Goal: Browse casually: Explore the website without a specific task or goal

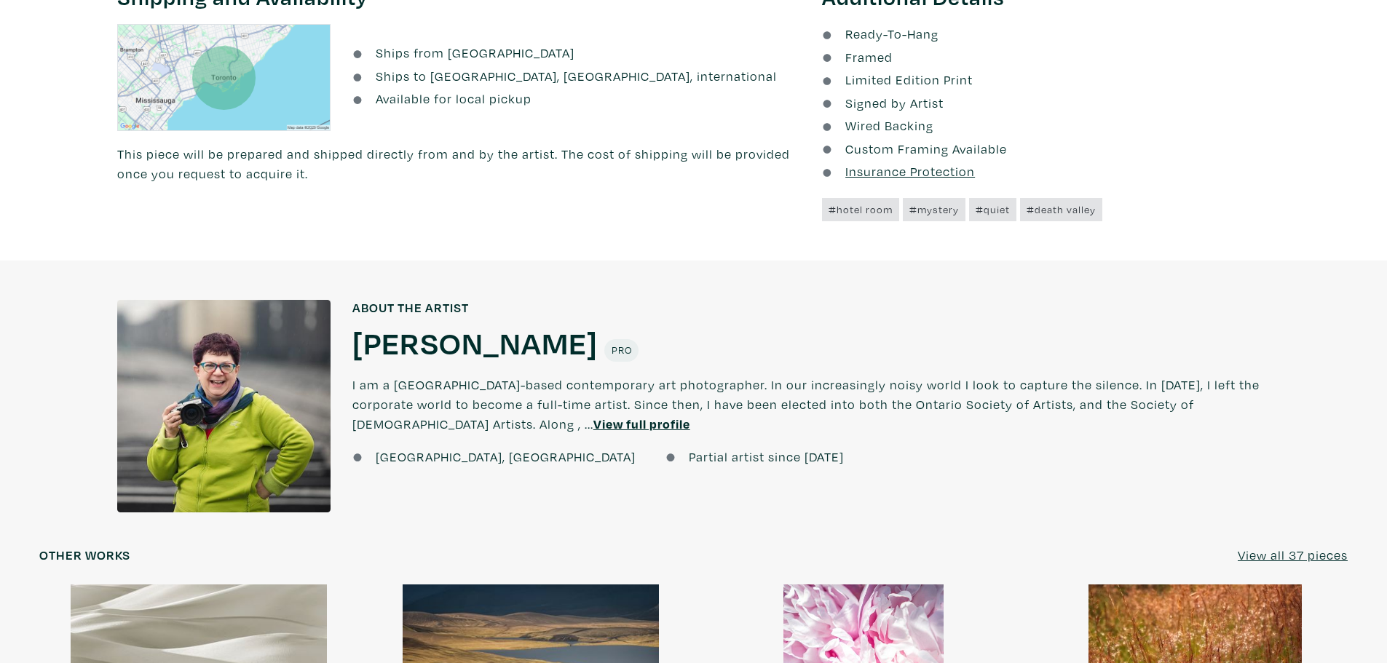
scroll to position [1384, 0]
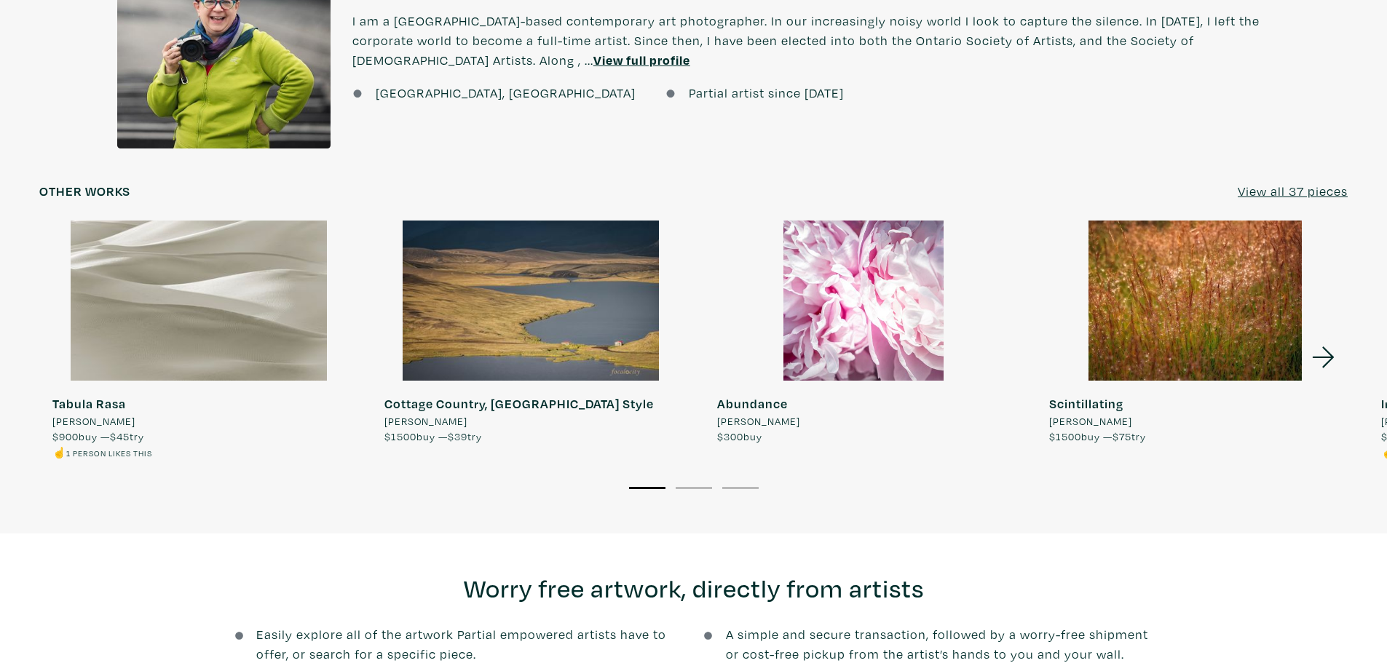
click at [1336, 359] on icon at bounding box center [1324, 357] width 50 height 39
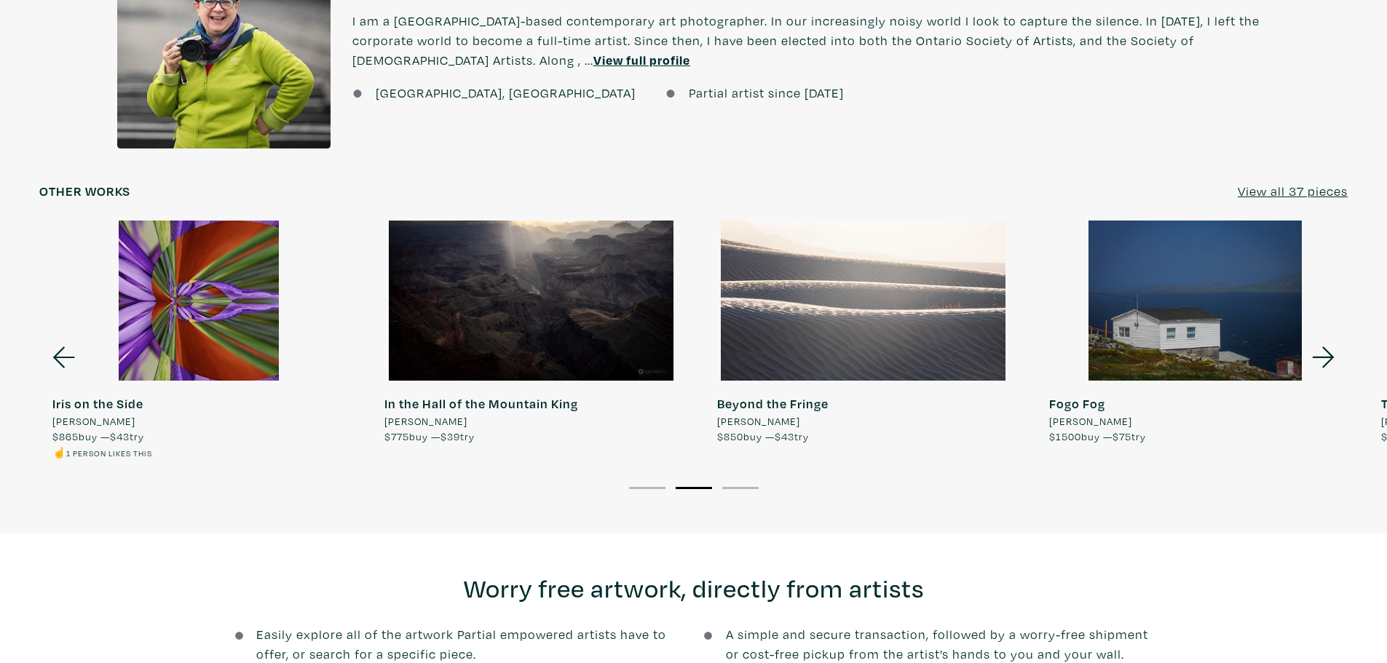
click at [1336, 359] on icon at bounding box center [1324, 357] width 50 height 39
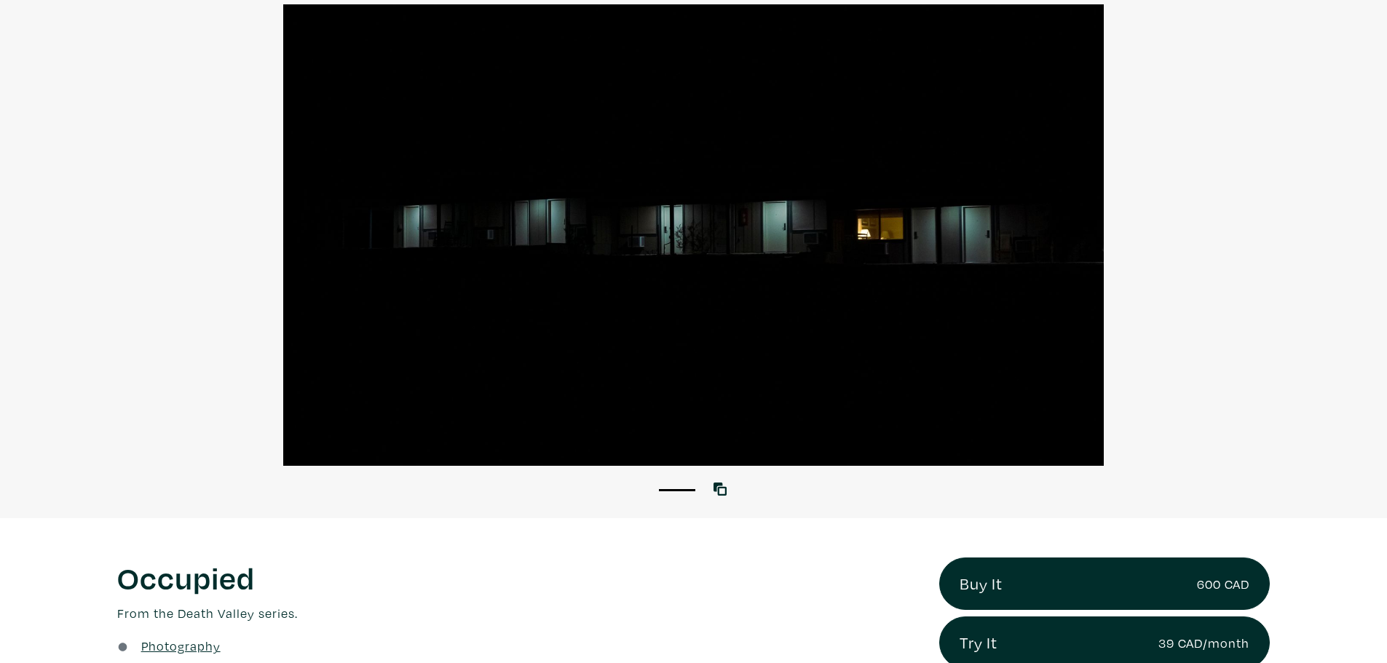
scroll to position [0, 0]
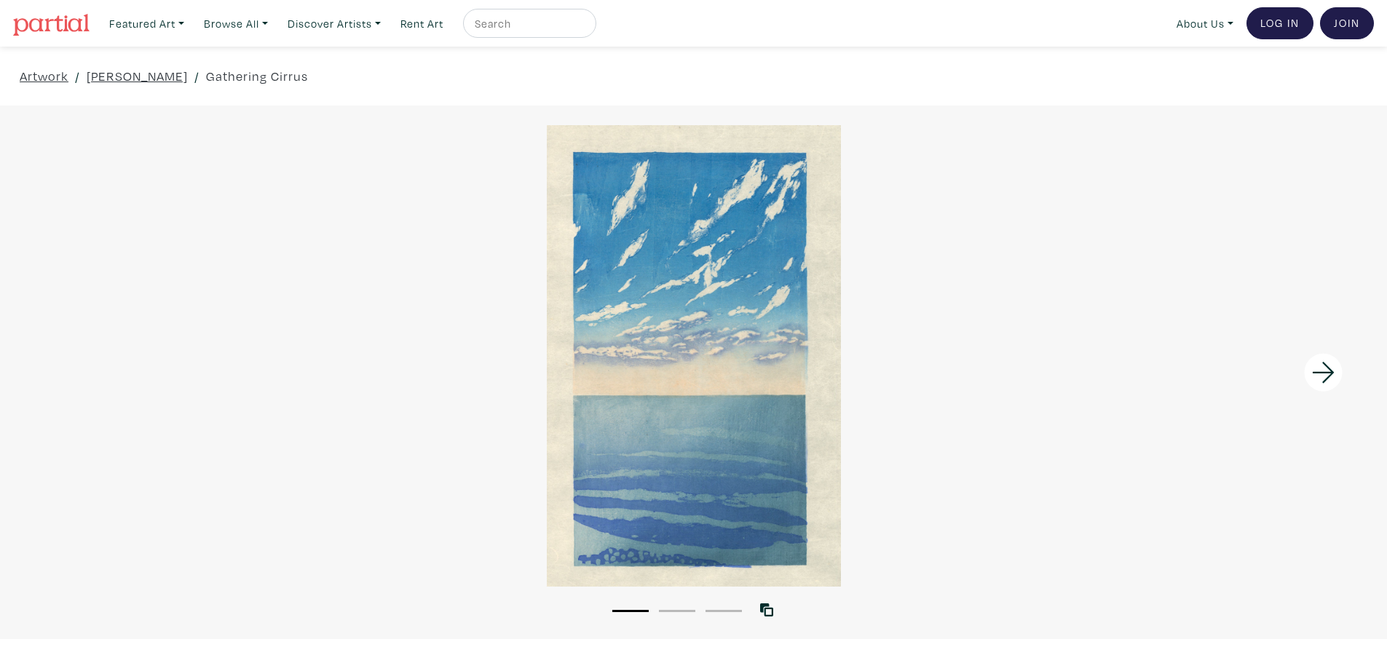
click at [1333, 370] on icon at bounding box center [1324, 372] width 50 height 39
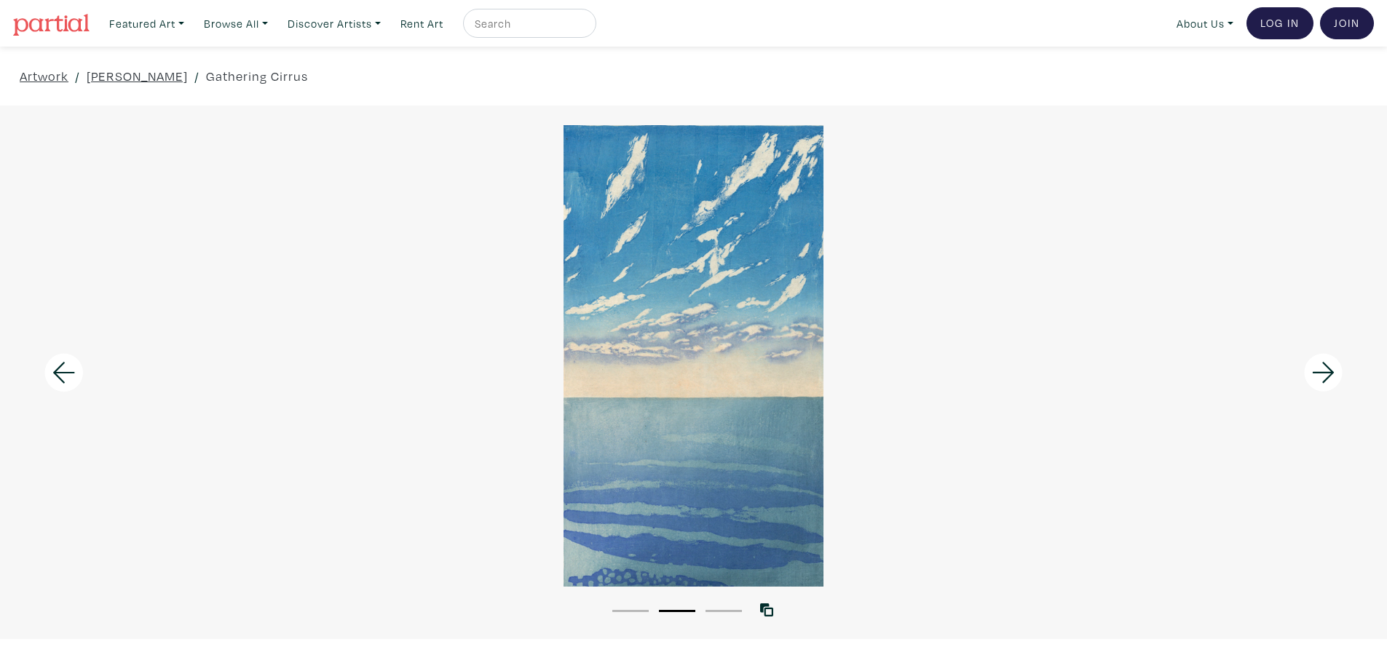
click at [1333, 370] on icon at bounding box center [1324, 372] width 50 height 39
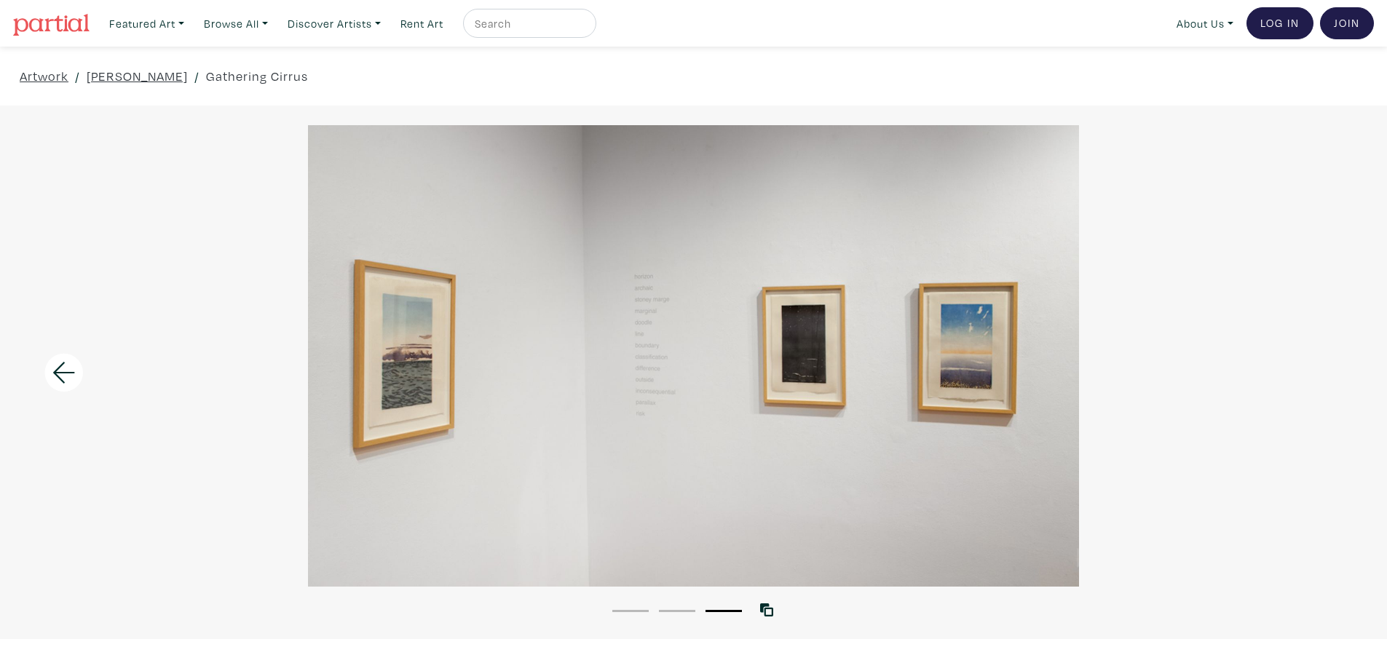
click at [67, 363] on icon at bounding box center [64, 372] width 50 height 39
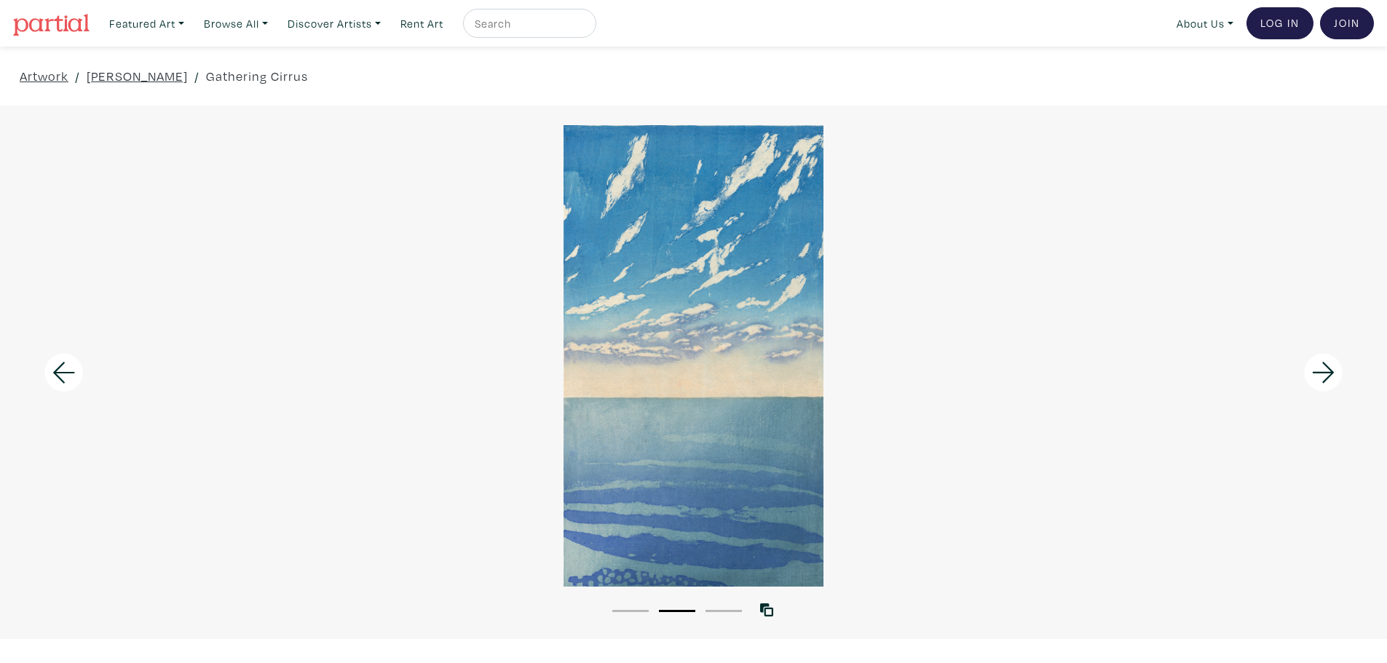
click at [67, 363] on icon at bounding box center [64, 372] width 50 height 39
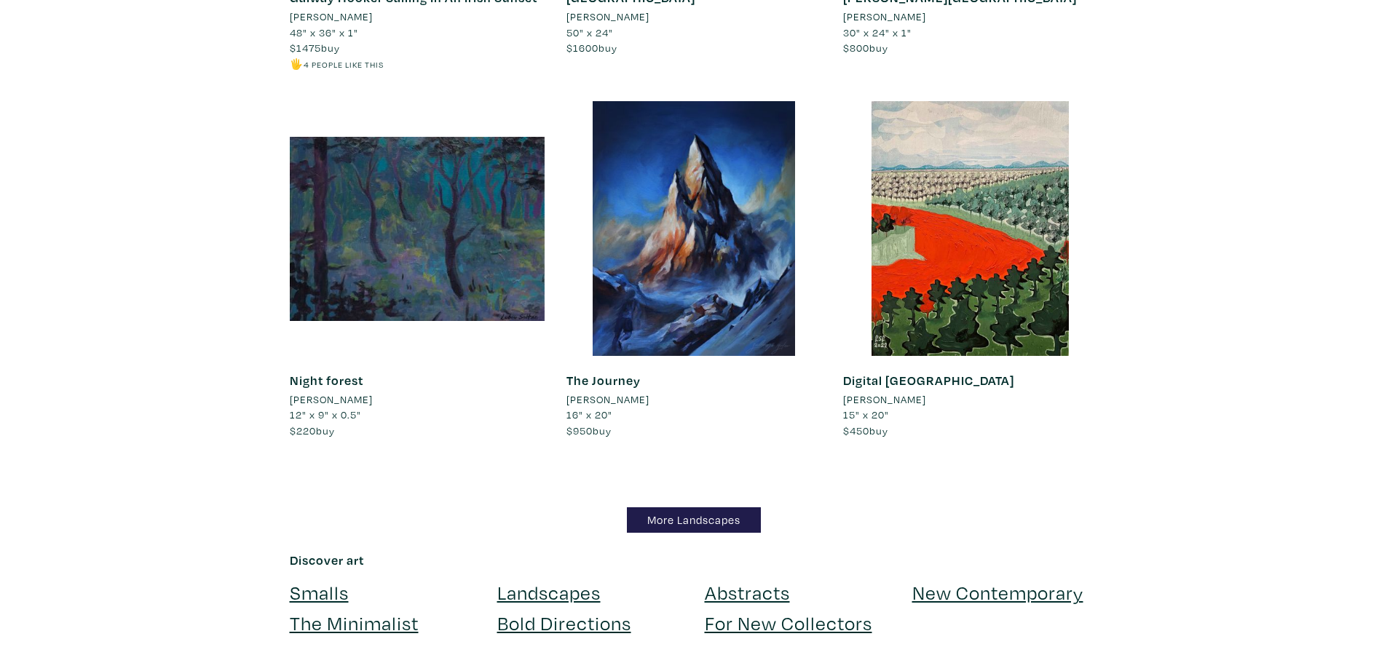
scroll to position [12452, 0]
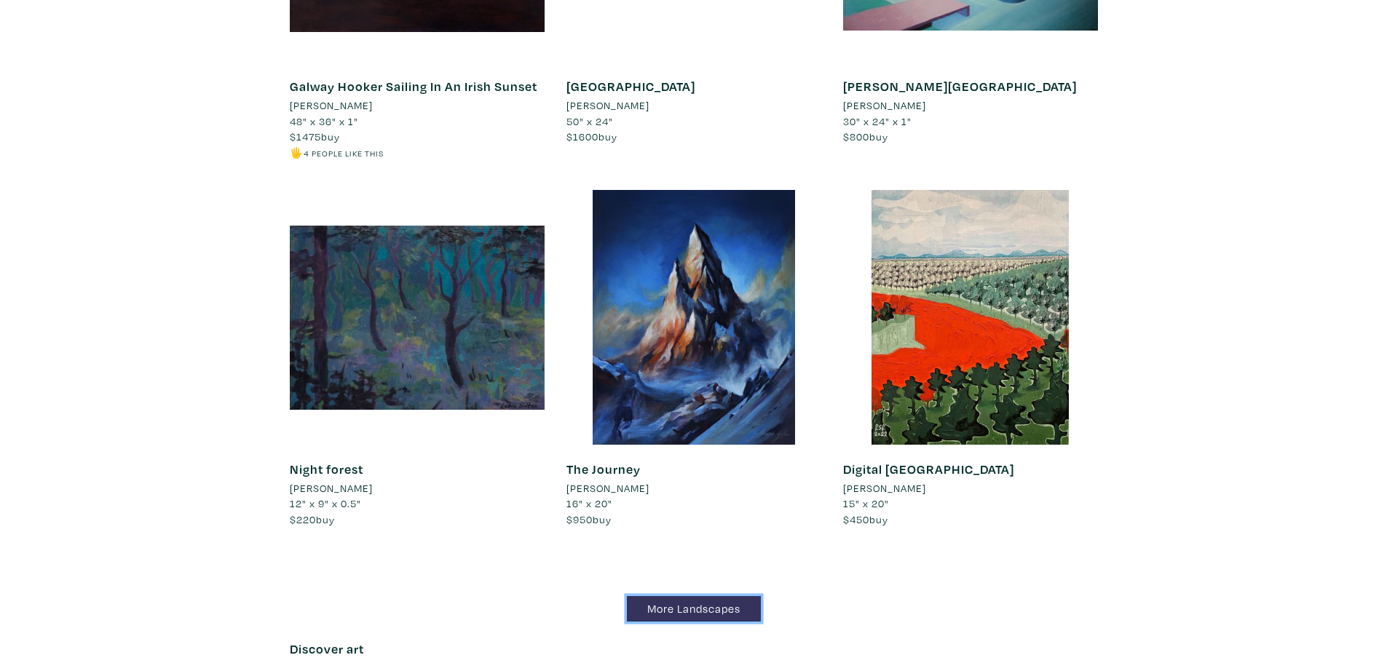
click at [690, 596] on link "More Landscapes" at bounding box center [694, 608] width 134 height 25
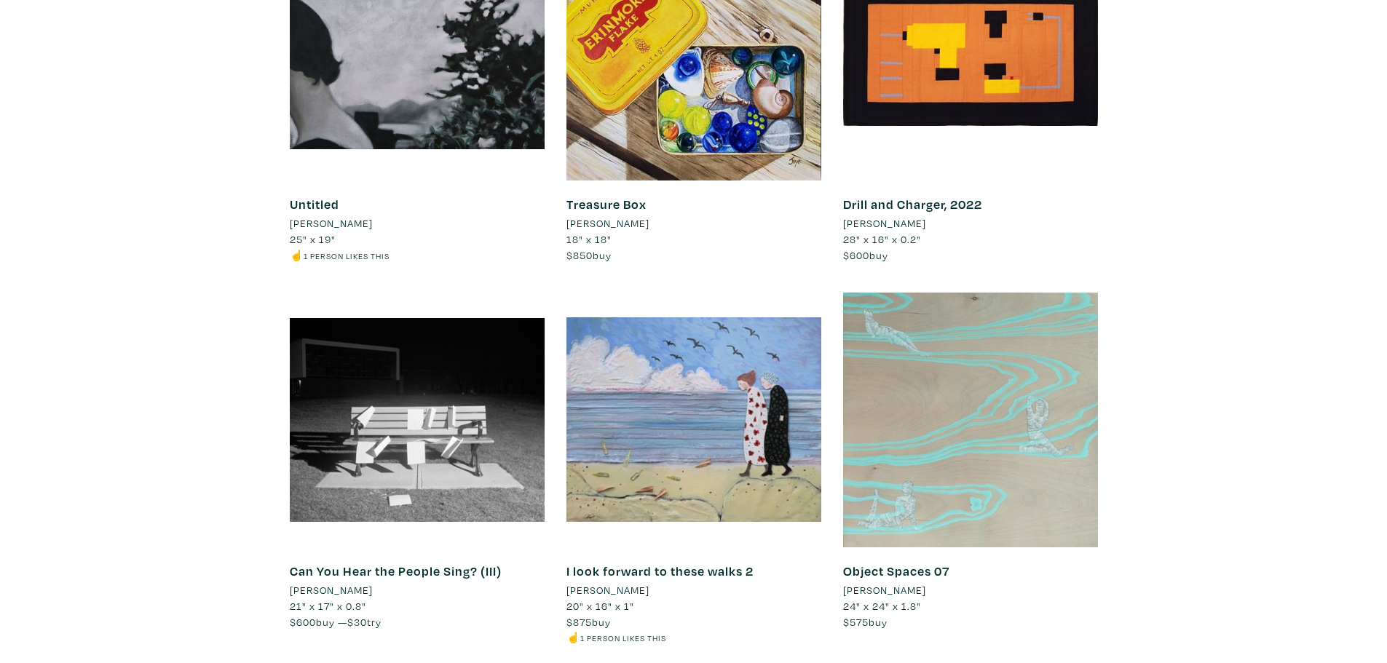
scroll to position [12613, 0]
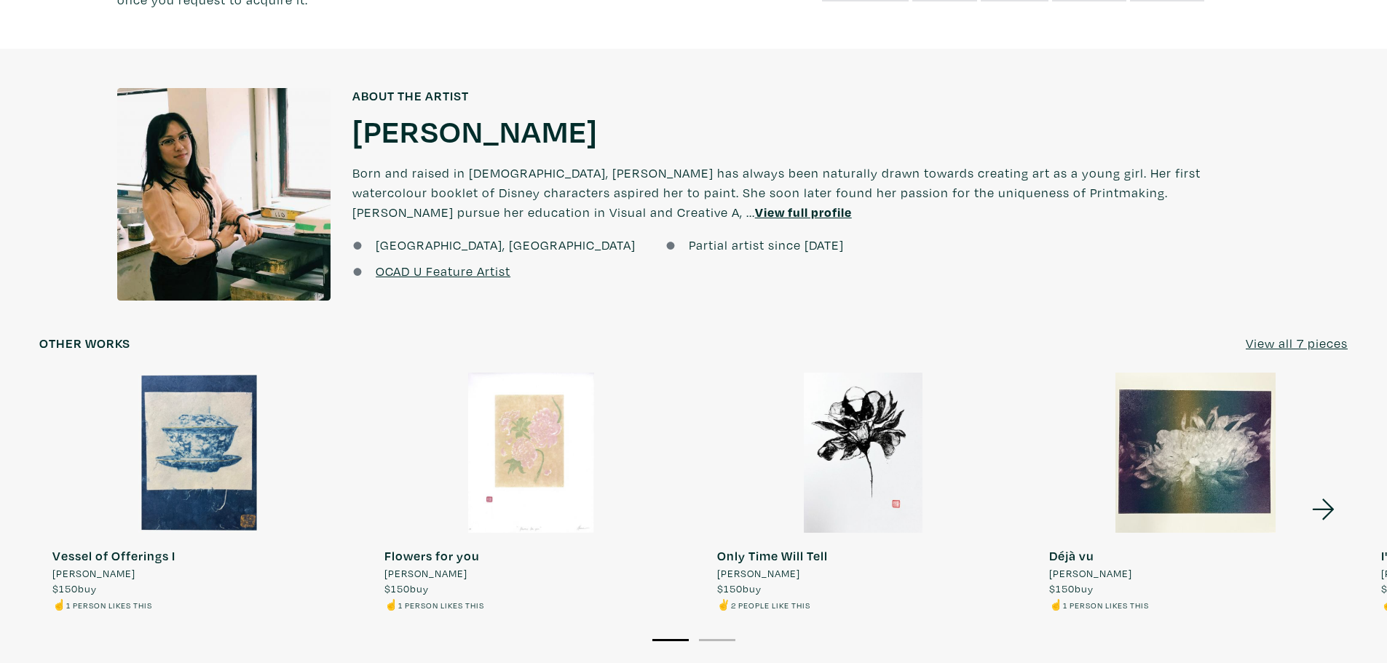
scroll to position [1384, 0]
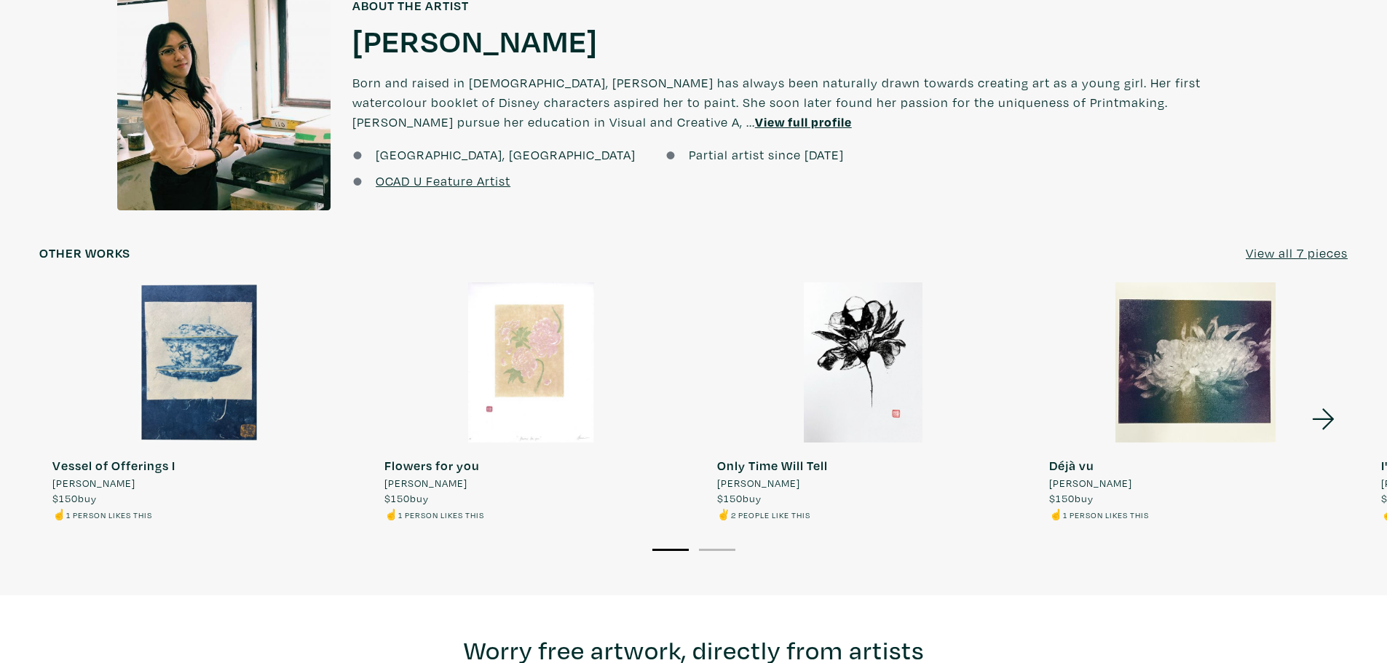
click at [1325, 400] on icon at bounding box center [1324, 419] width 50 height 39
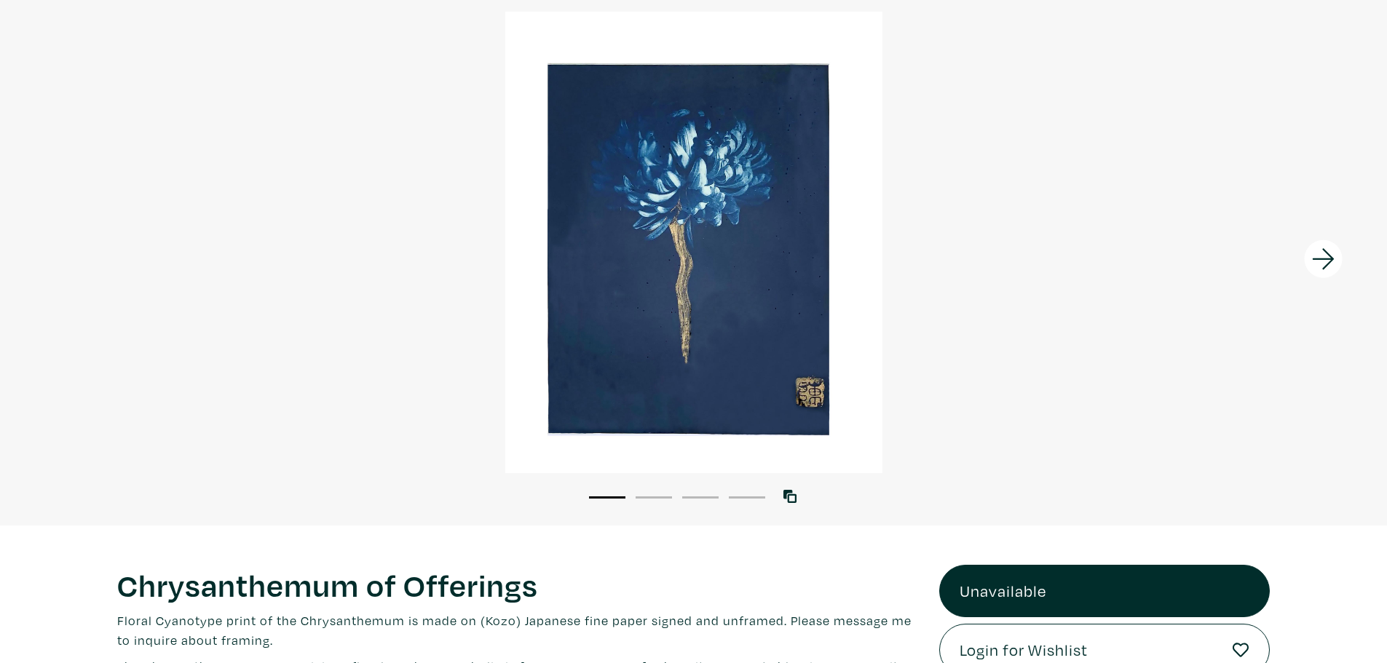
scroll to position [0, 0]
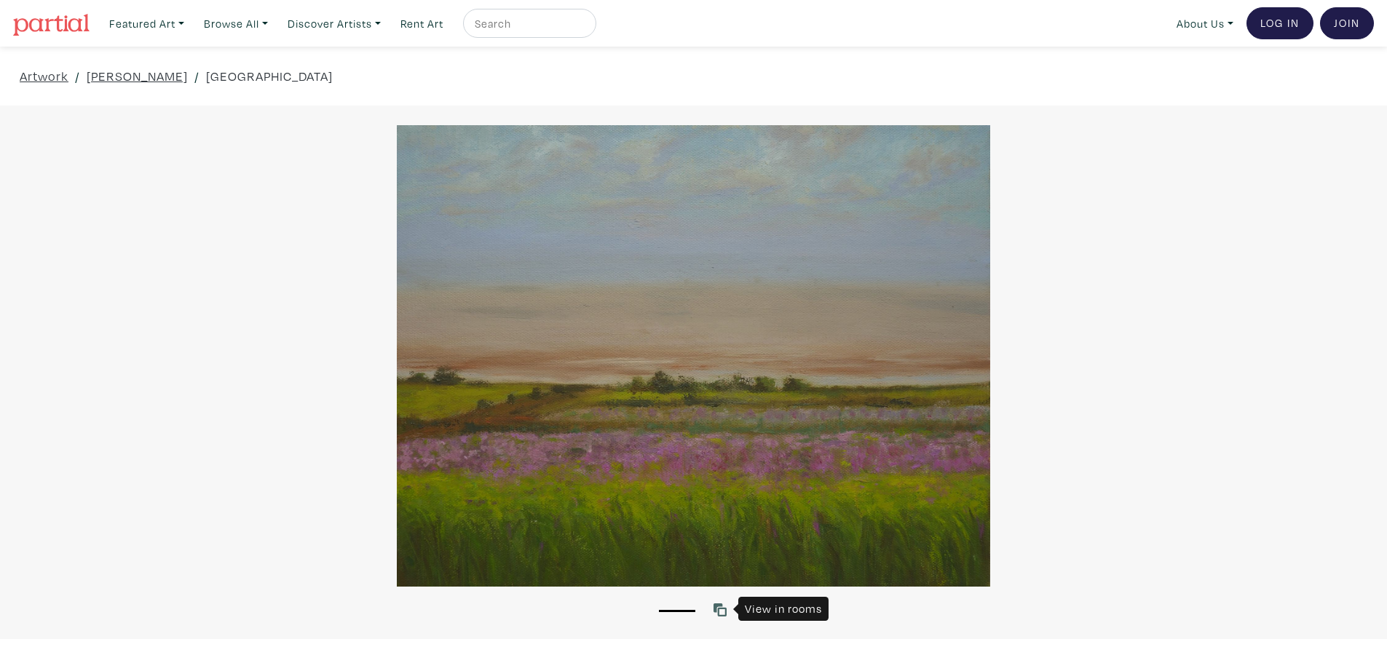
click at [726, 608] on icon at bounding box center [720, 610] width 13 height 13
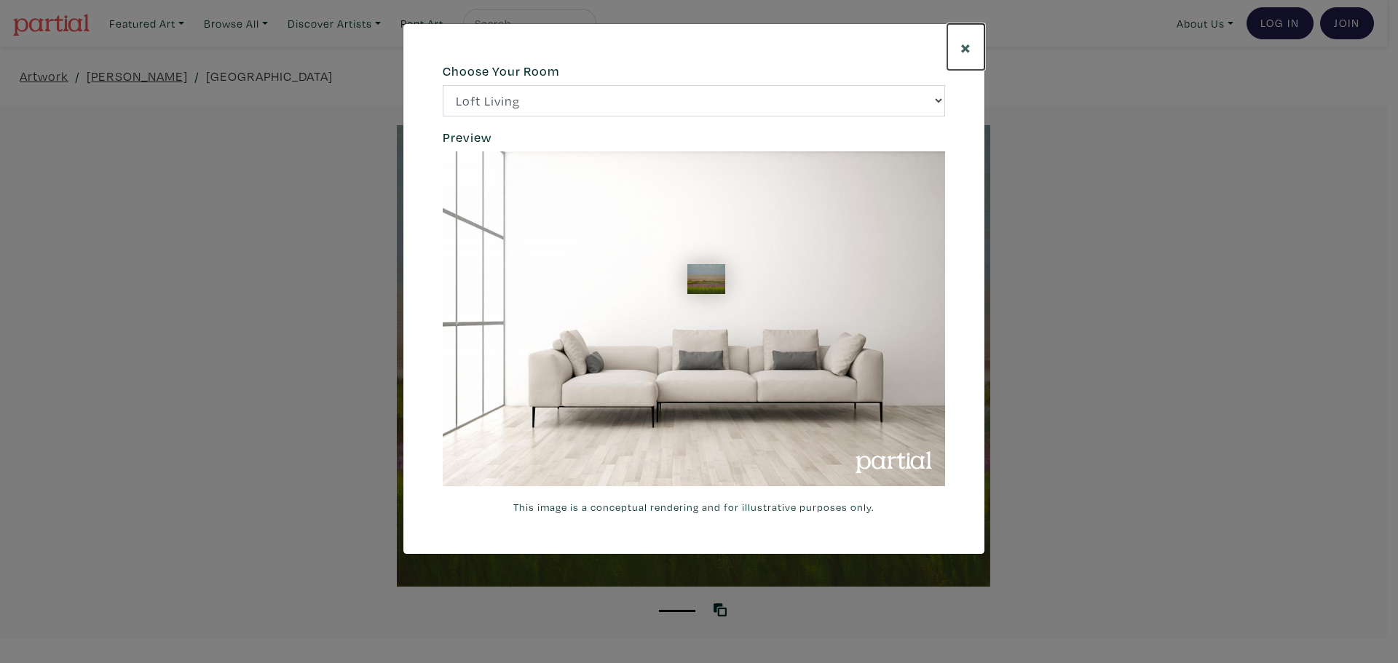
click at [961, 44] on span "×" at bounding box center [965, 46] width 11 height 25
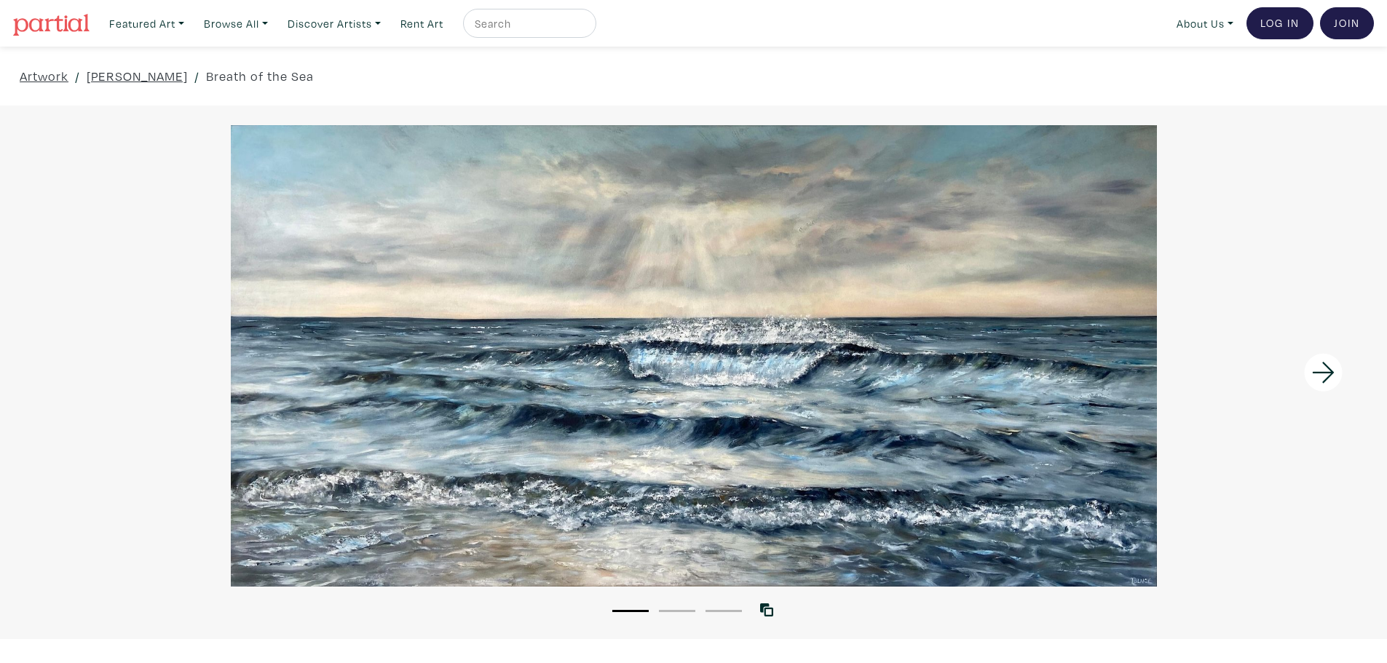
click at [1338, 366] on icon at bounding box center [1324, 372] width 50 height 39
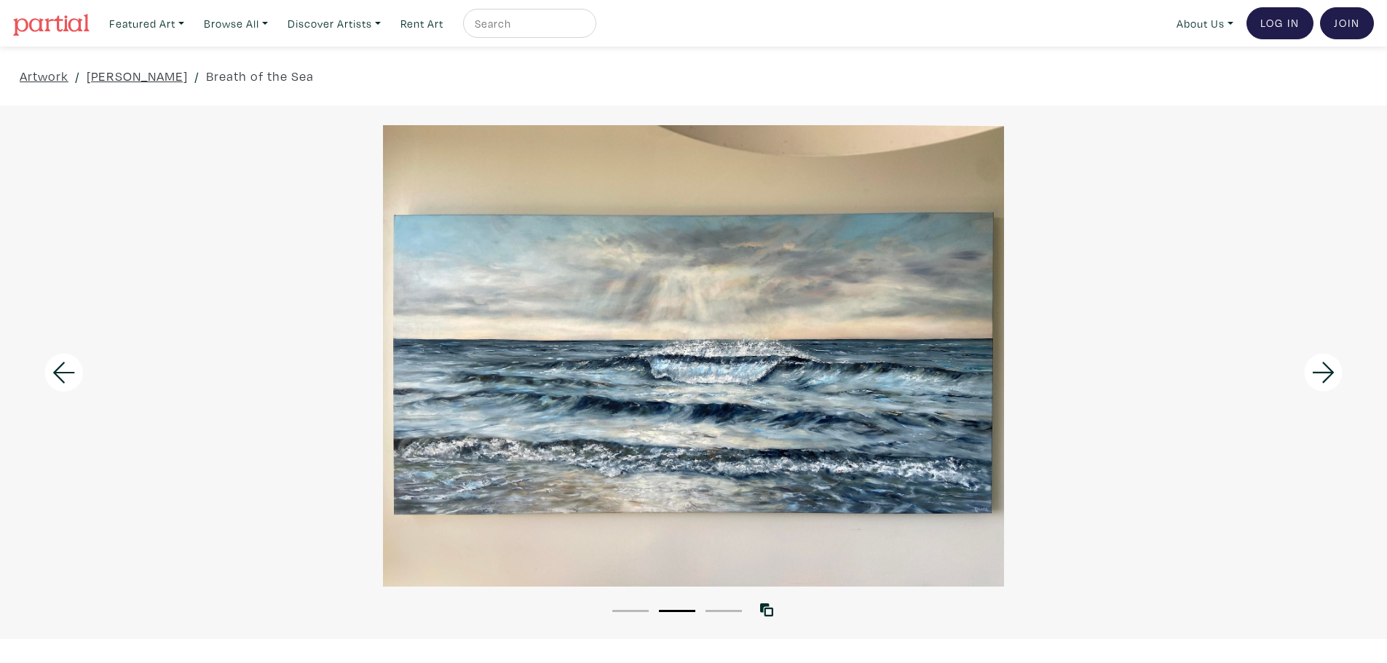
click at [1335, 366] on icon at bounding box center [1324, 372] width 50 height 39
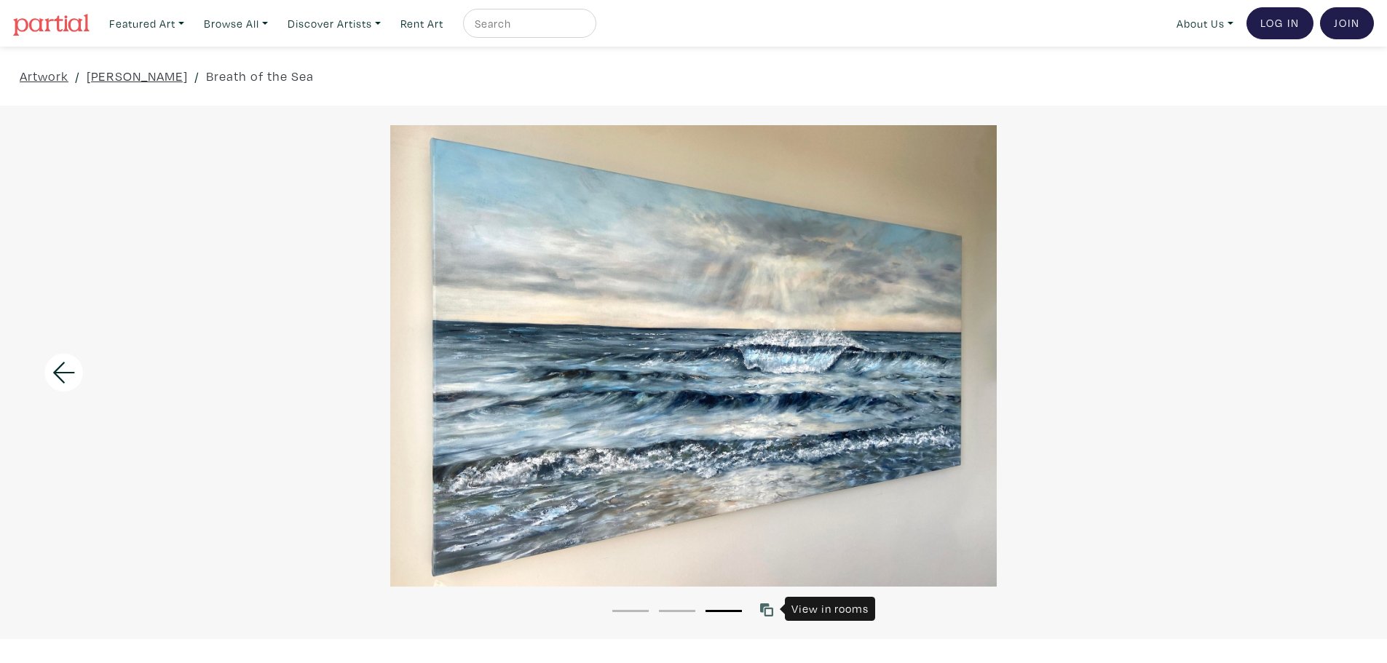
click at [771, 609] on icon at bounding box center [766, 610] width 13 height 13
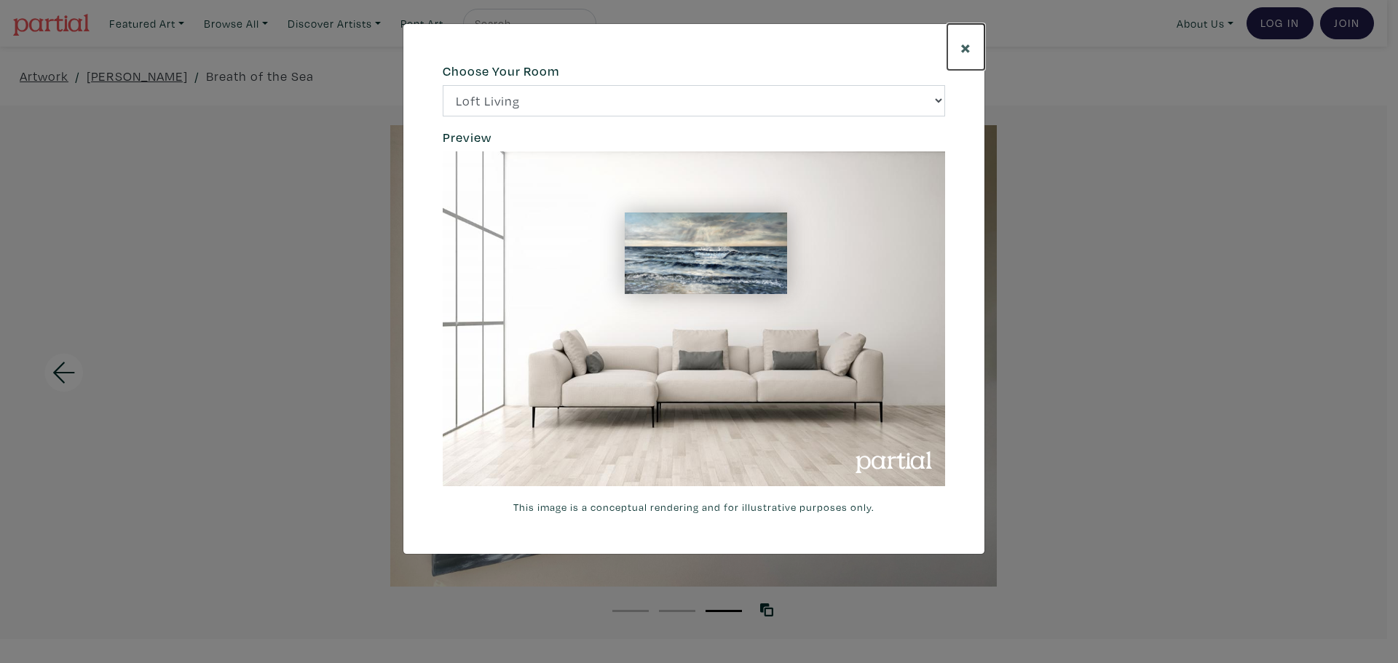
click at [963, 47] on span "×" at bounding box center [965, 46] width 11 height 25
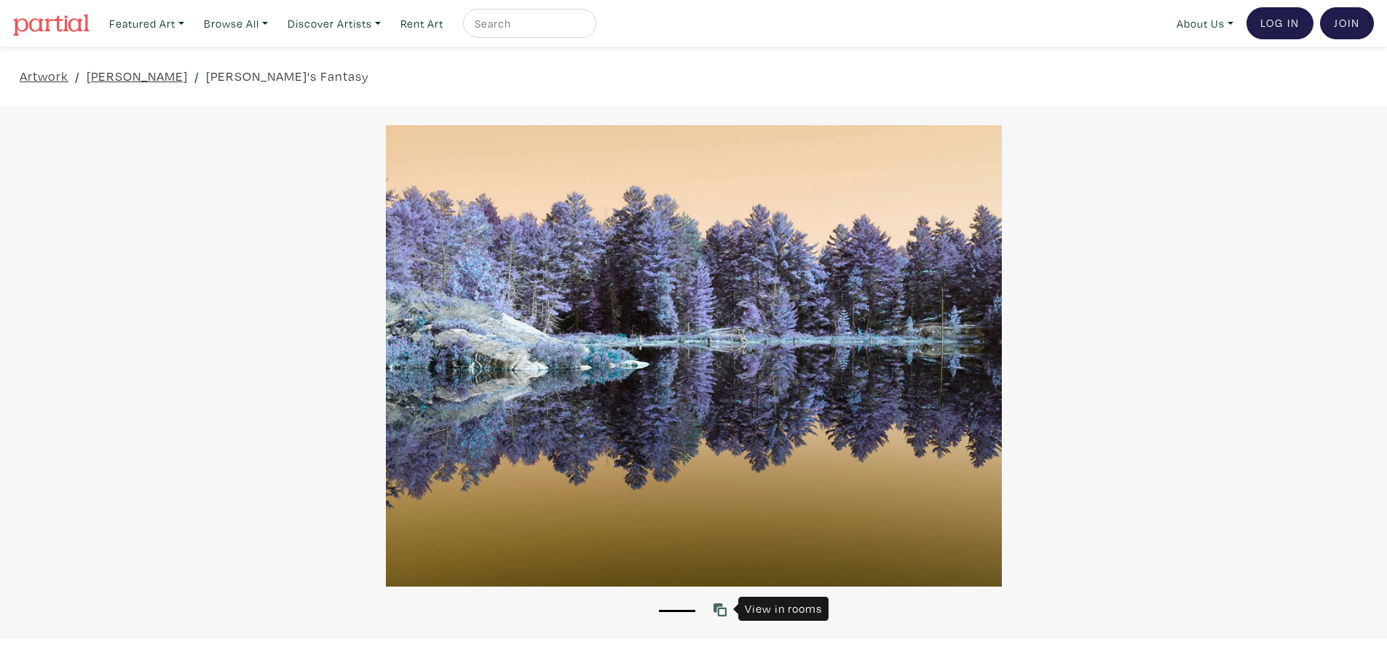
click at [722, 609] on icon at bounding box center [720, 610] width 13 height 13
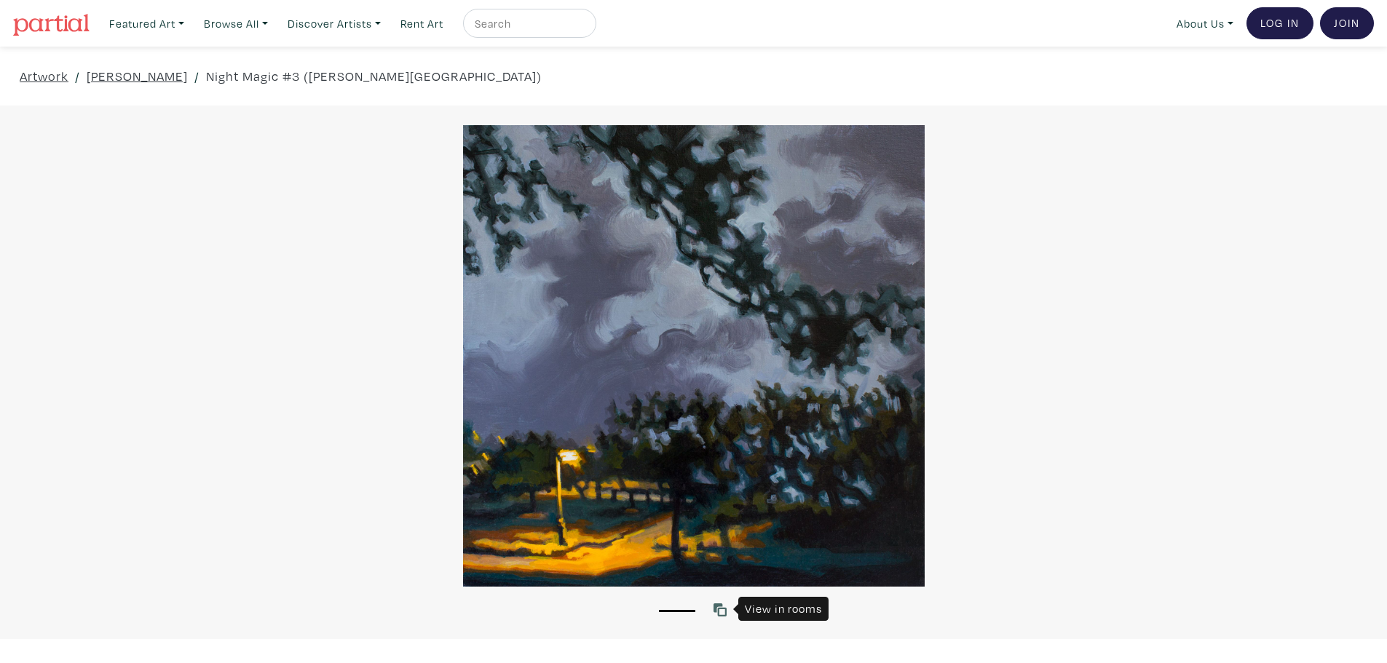
click at [718, 609] on icon at bounding box center [720, 610] width 13 height 13
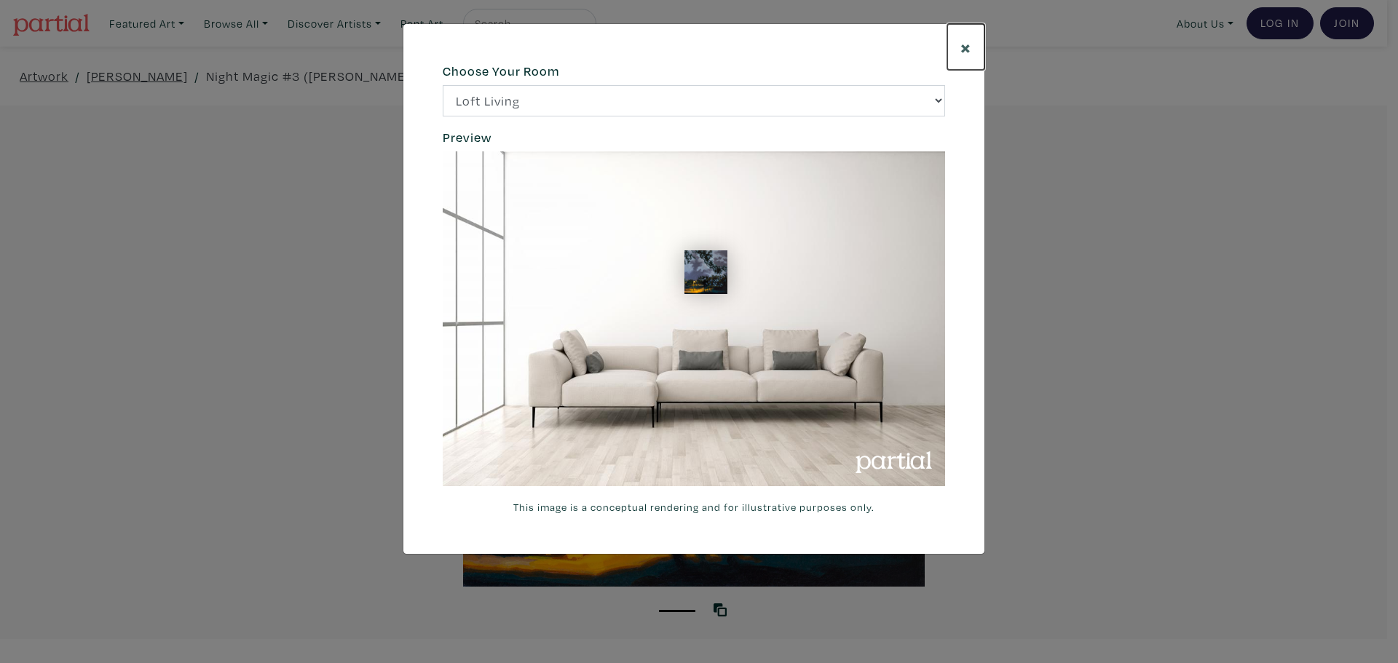
click at [971, 39] on span "×" at bounding box center [965, 46] width 11 height 25
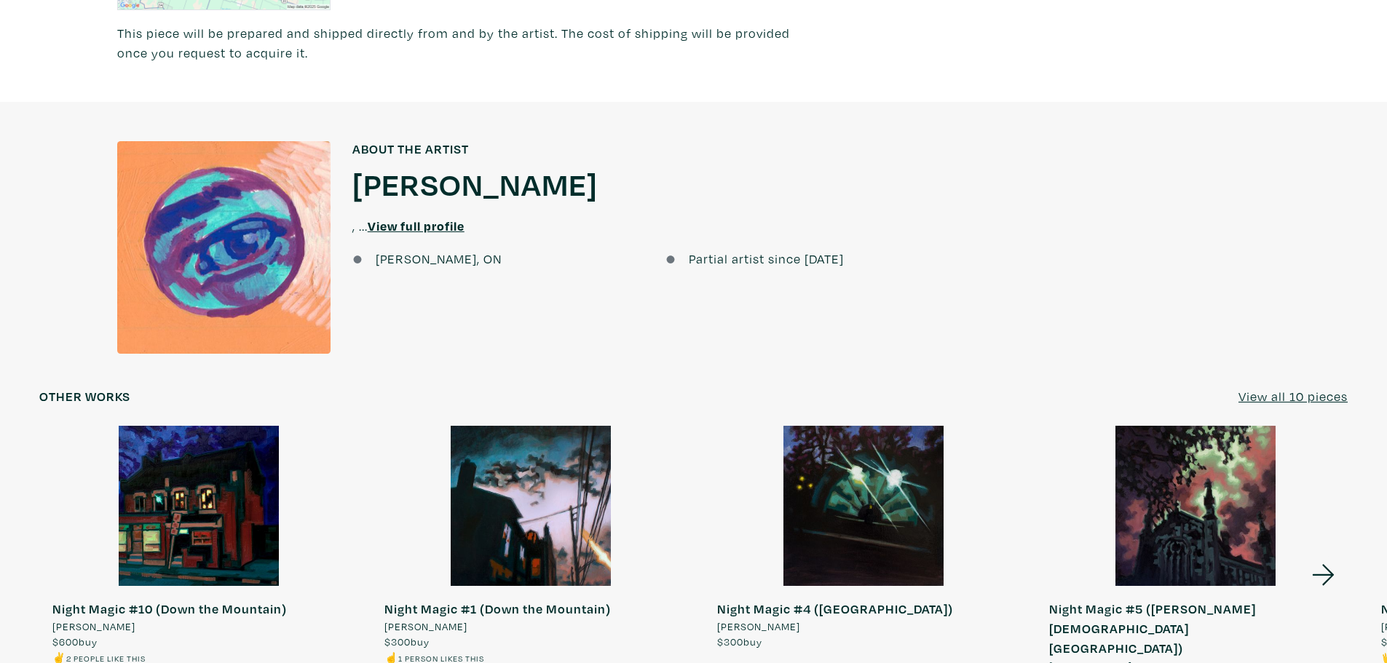
scroll to position [1384, 0]
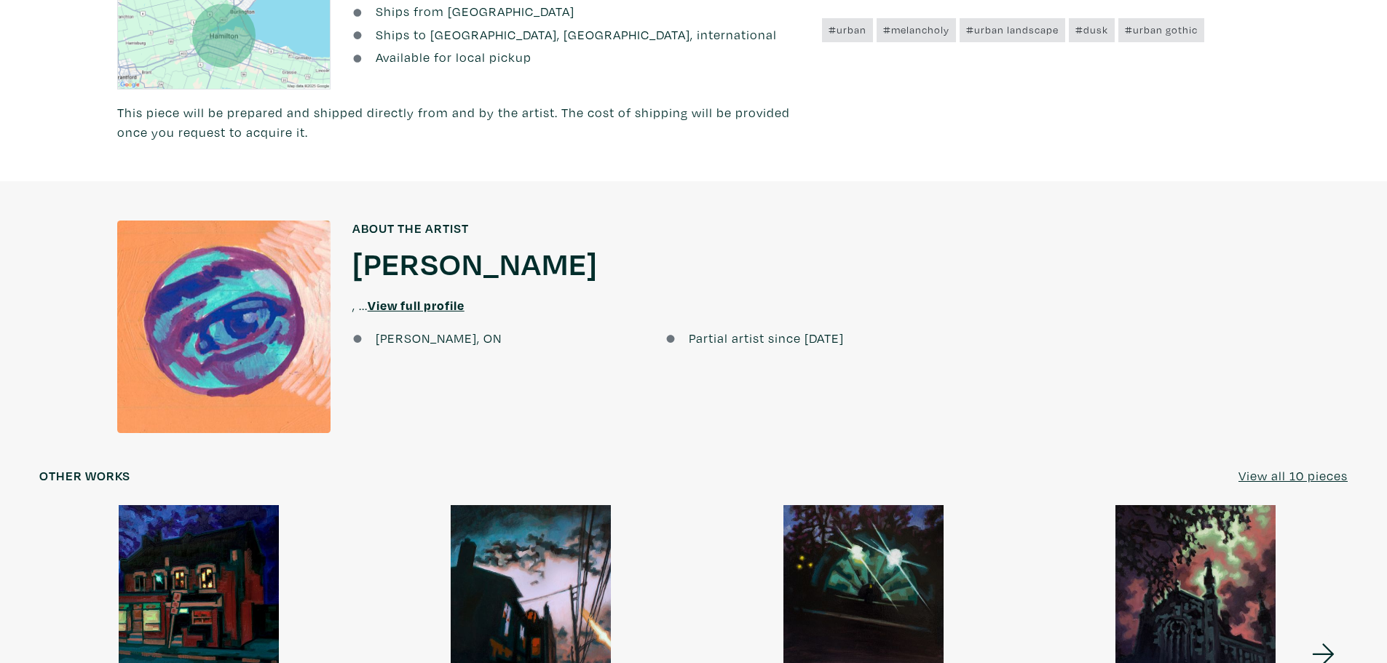
click at [434, 297] on u "View full profile" at bounding box center [416, 305] width 97 height 17
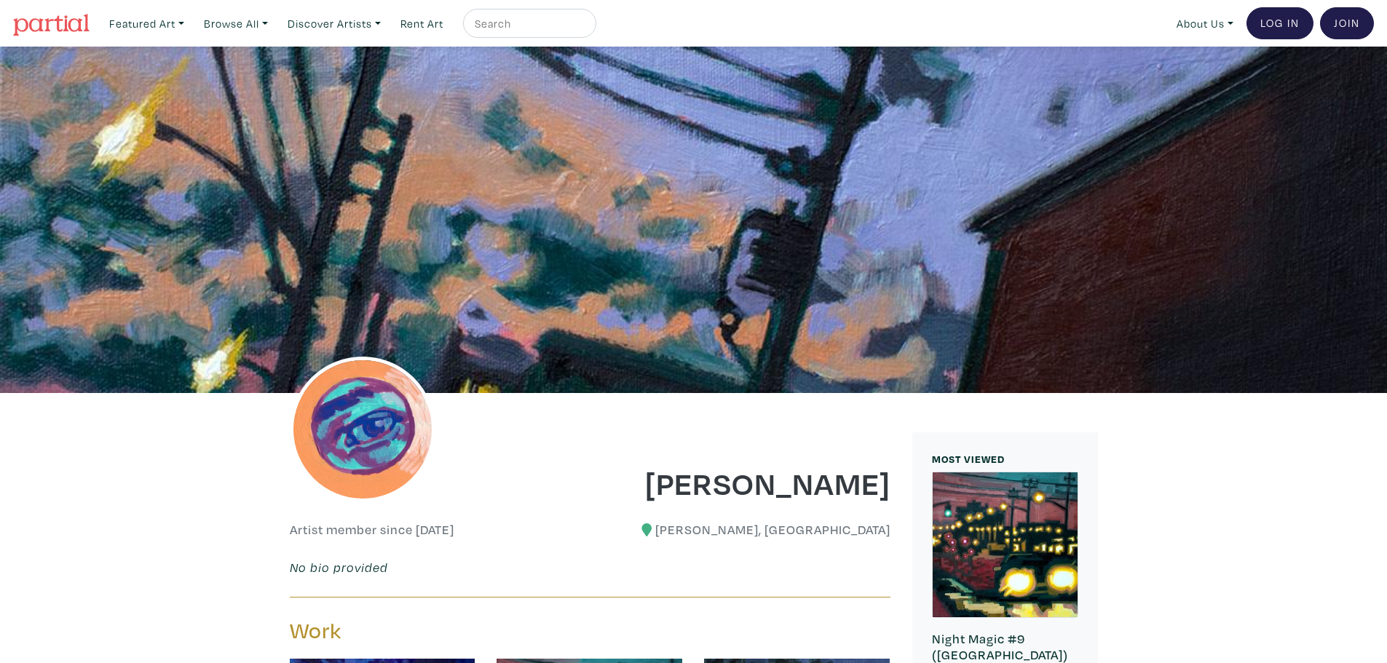
scroll to position [364, 0]
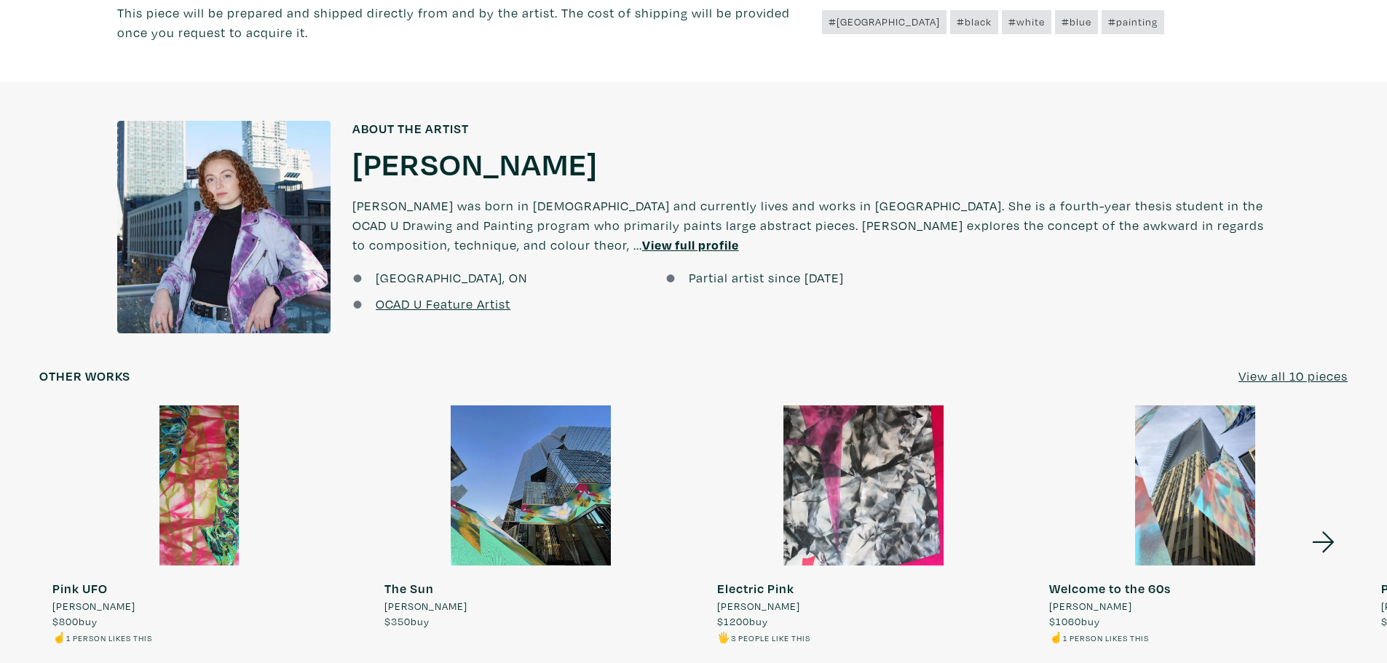
scroll to position [1165, 0]
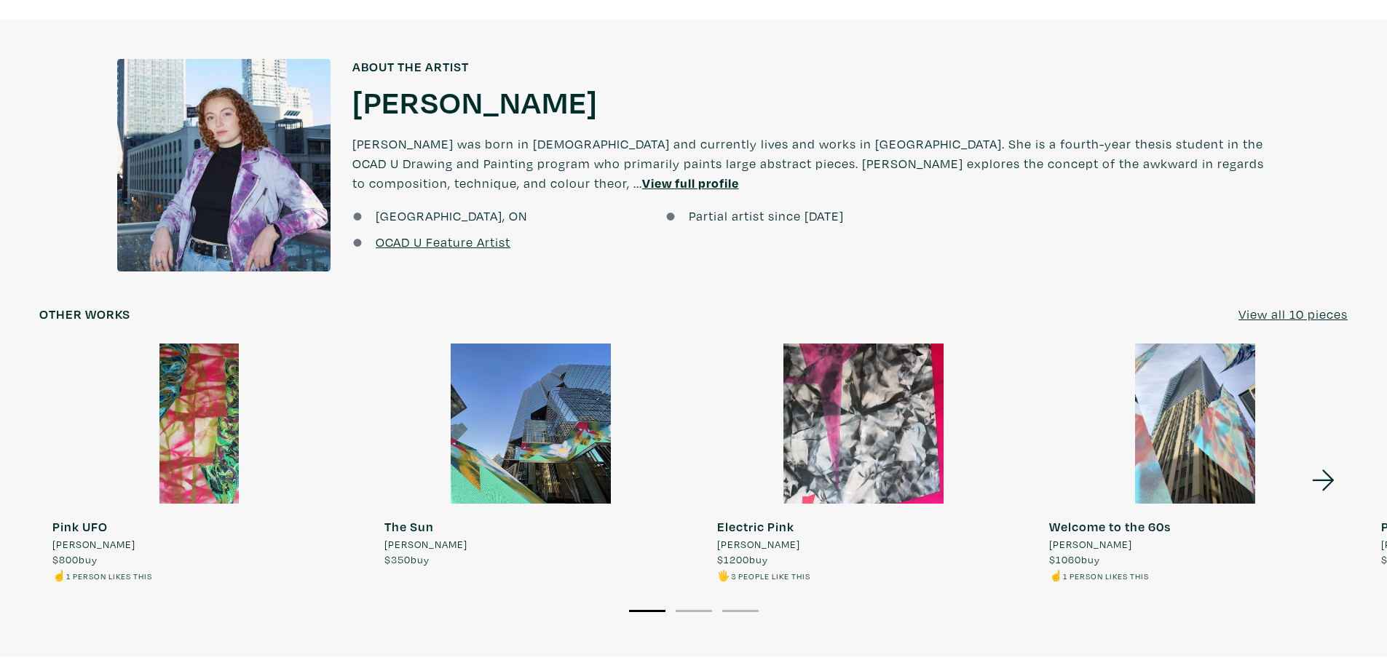
click at [1328, 479] on icon at bounding box center [1324, 480] width 50 height 39
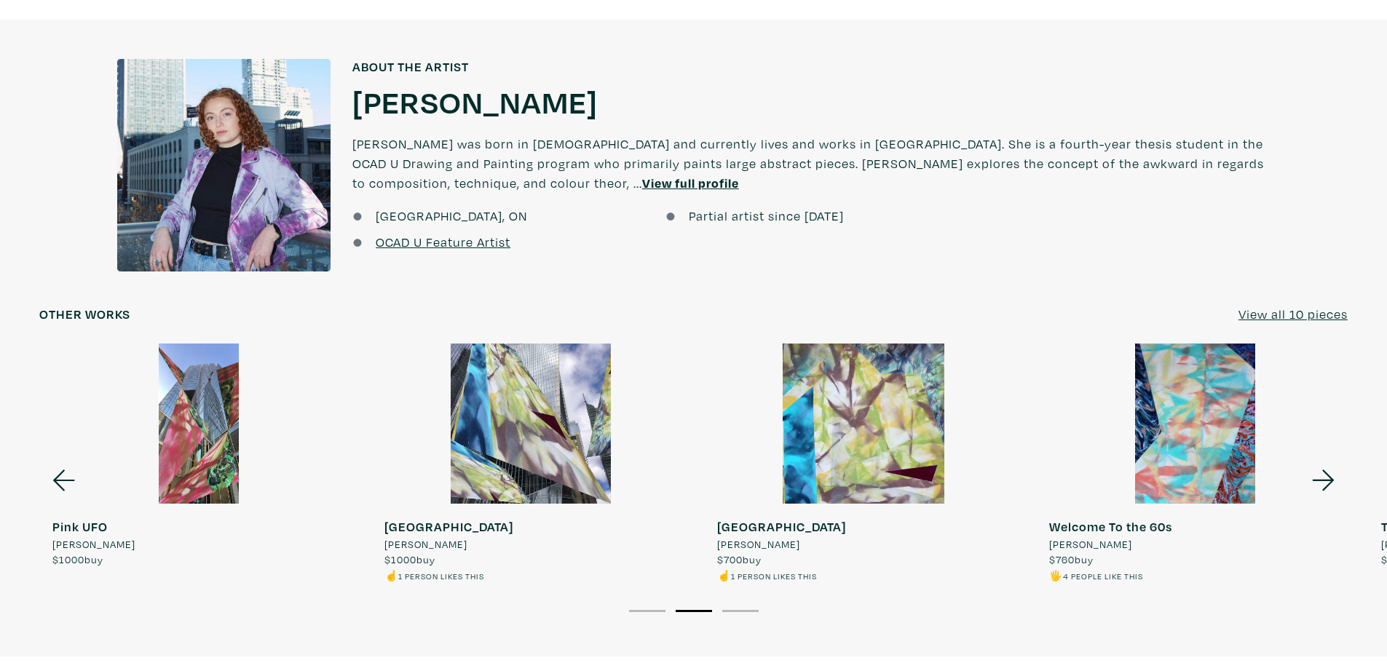
click at [1328, 479] on icon at bounding box center [1324, 480] width 50 height 39
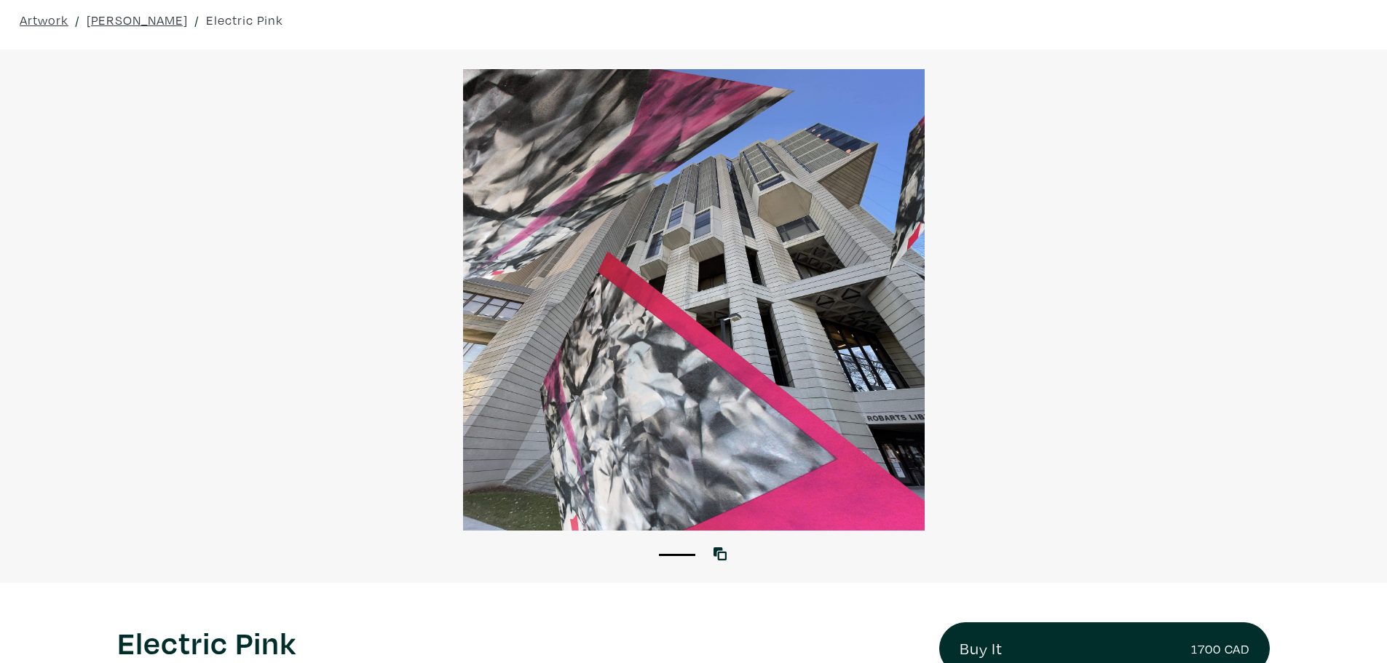
scroll to position [0, 0]
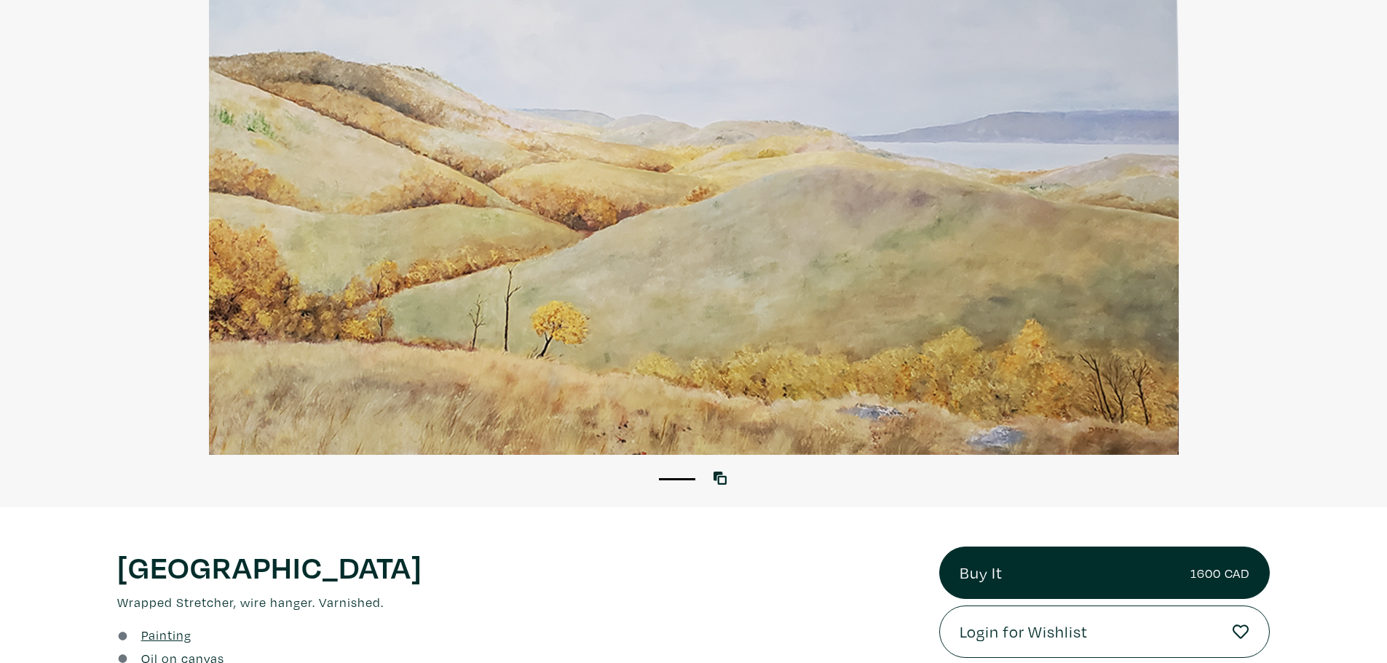
scroll to position [218, 0]
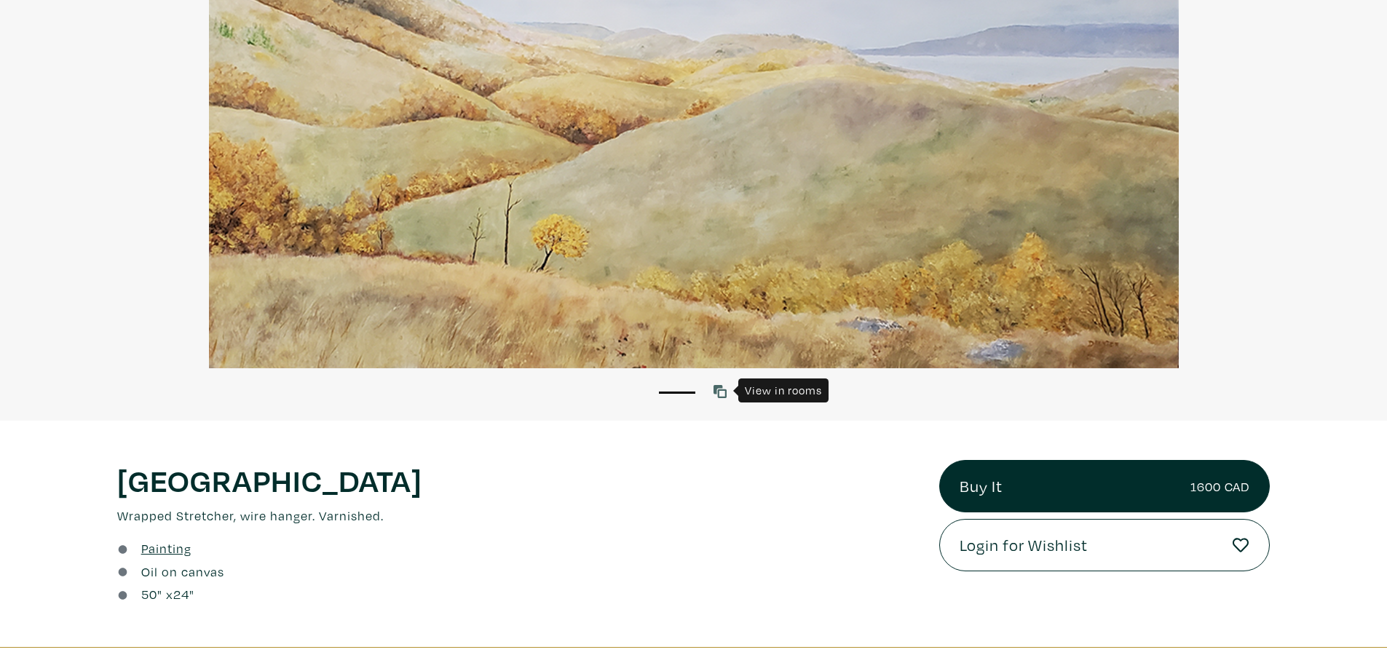
click at [717, 390] on icon at bounding box center [720, 391] width 13 height 13
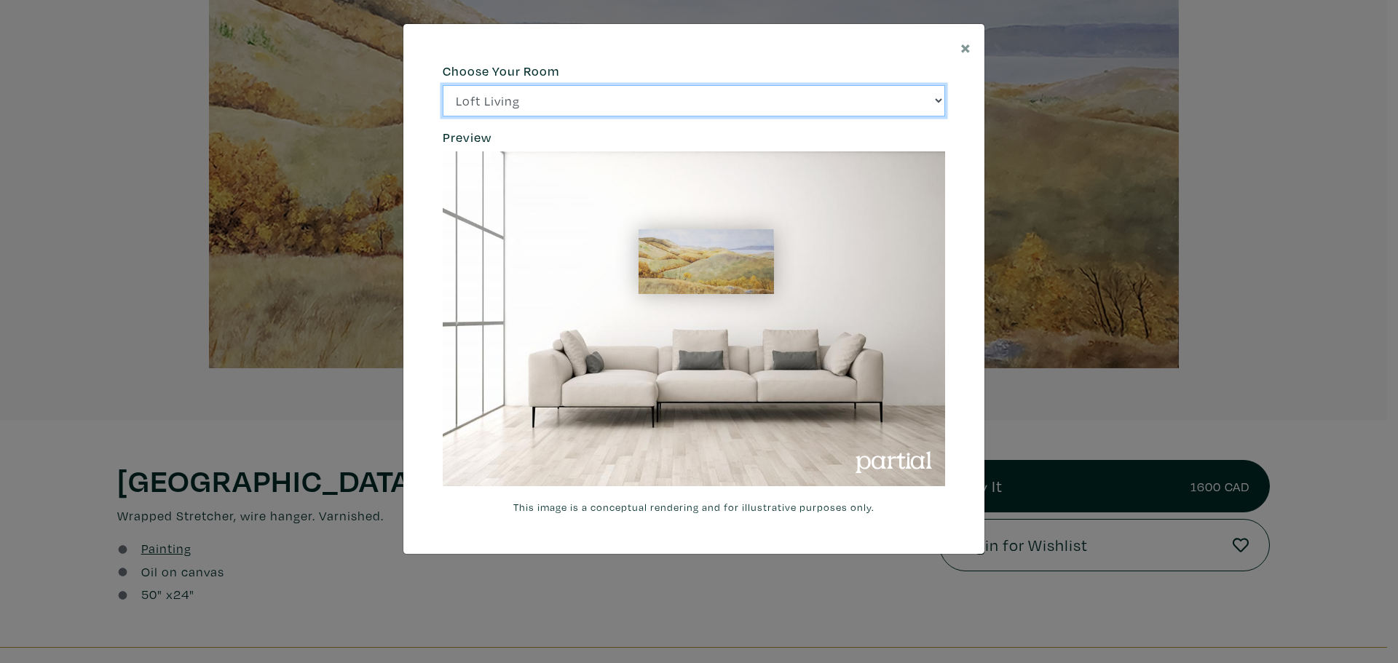
click at [931, 104] on select "Loft Living Bright Bedroom City Office Gallery Space Modern Lounge" at bounding box center [694, 100] width 502 height 31
click at [443, 85] on select "Loft Living Bright Bedroom City Office Gallery Space Modern Lounge" at bounding box center [694, 100] width 502 height 31
click at [904, 90] on select "Loft Living Bright Bedroom City Office Gallery Space Modern Lounge" at bounding box center [694, 100] width 502 height 31
click at [443, 85] on select "Loft Living Bright Bedroom City Office Gallery Space Modern Lounge" at bounding box center [694, 100] width 502 height 31
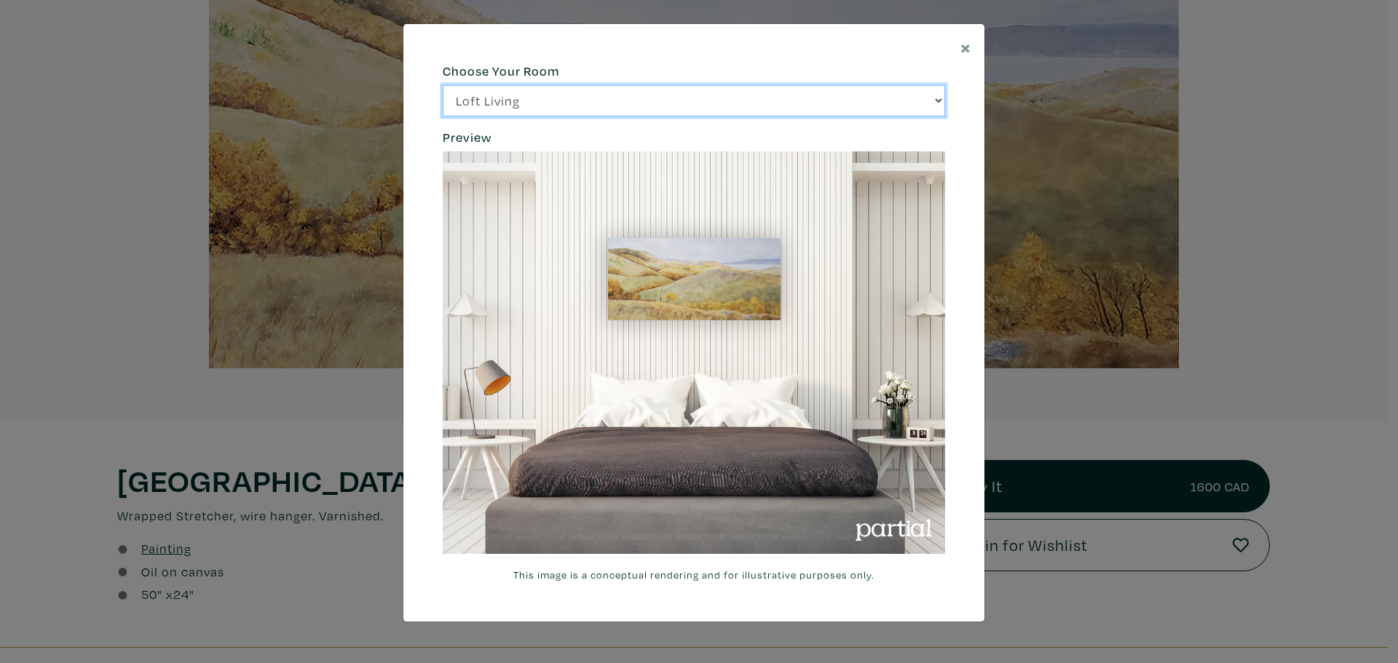
click at [765, 106] on select "Loft Living Bright Bedroom City Office Gallery Space Modern Lounge" at bounding box center [694, 100] width 502 height 31
click at [443, 85] on select "Loft Living Bright Bedroom City Office Gallery Space Modern Lounge" at bounding box center [694, 100] width 502 height 31
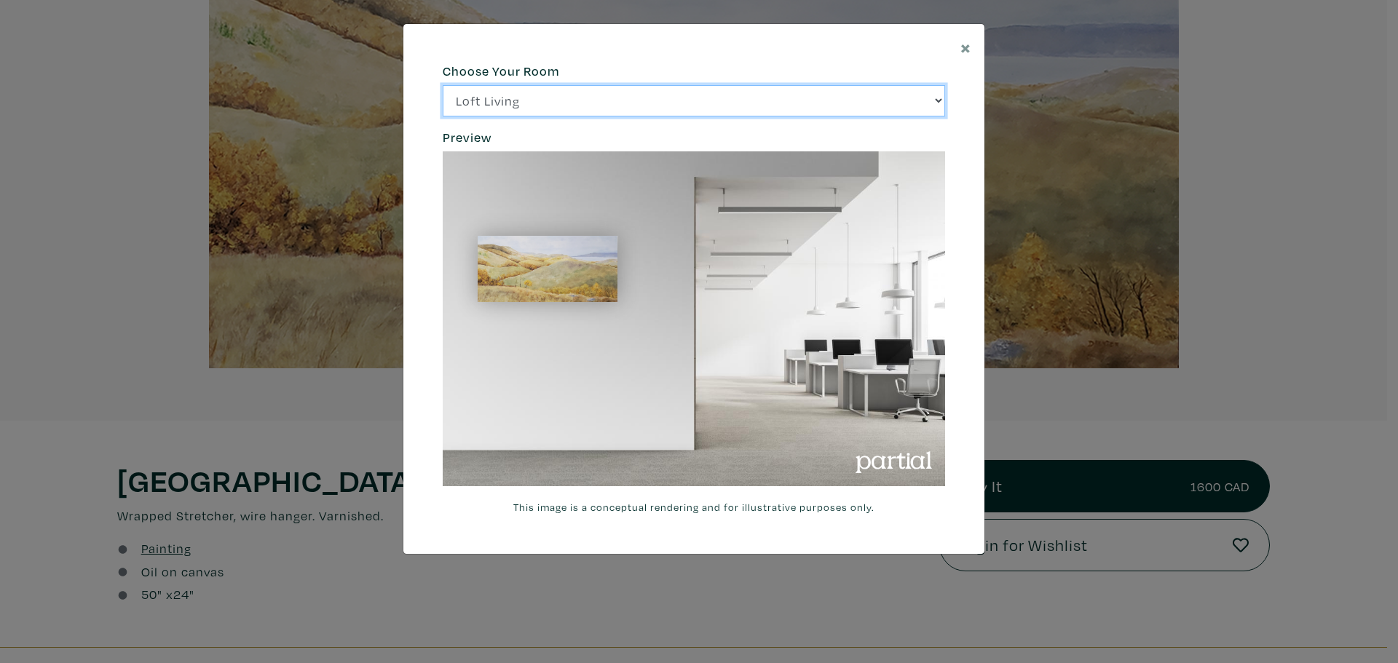
click at [667, 94] on select "Loft Living Bright Bedroom City Office Gallery Space Modern Lounge" at bounding box center [694, 100] width 502 height 31
click at [443, 85] on select "Loft Living Bright Bedroom City Office Gallery Space Modern Lounge" at bounding box center [694, 100] width 502 height 31
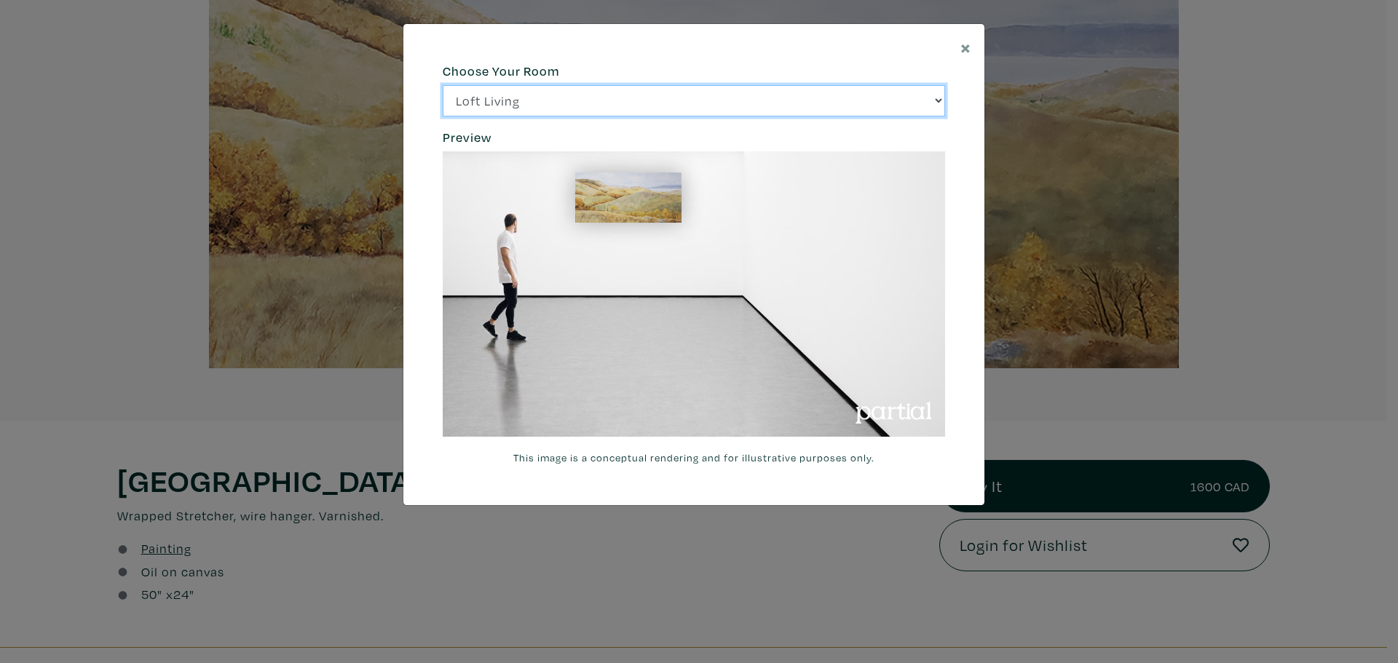
click at [625, 108] on select "Loft Living Bright Bedroom City Office Gallery Space Modern Lounge" at bounding box center [694, 100] width 502 height 31
select select "/thumb/phpThumb.php?src=https%3A%2F%2Flabs.partial.gallery%2Fprojects%2Frenderi…"
click at [443, 85] on select "Loft Living Bright Bedroom City Office Gallery Space Modern Lounge" at bounding box center [694, 100] width 502 height 31
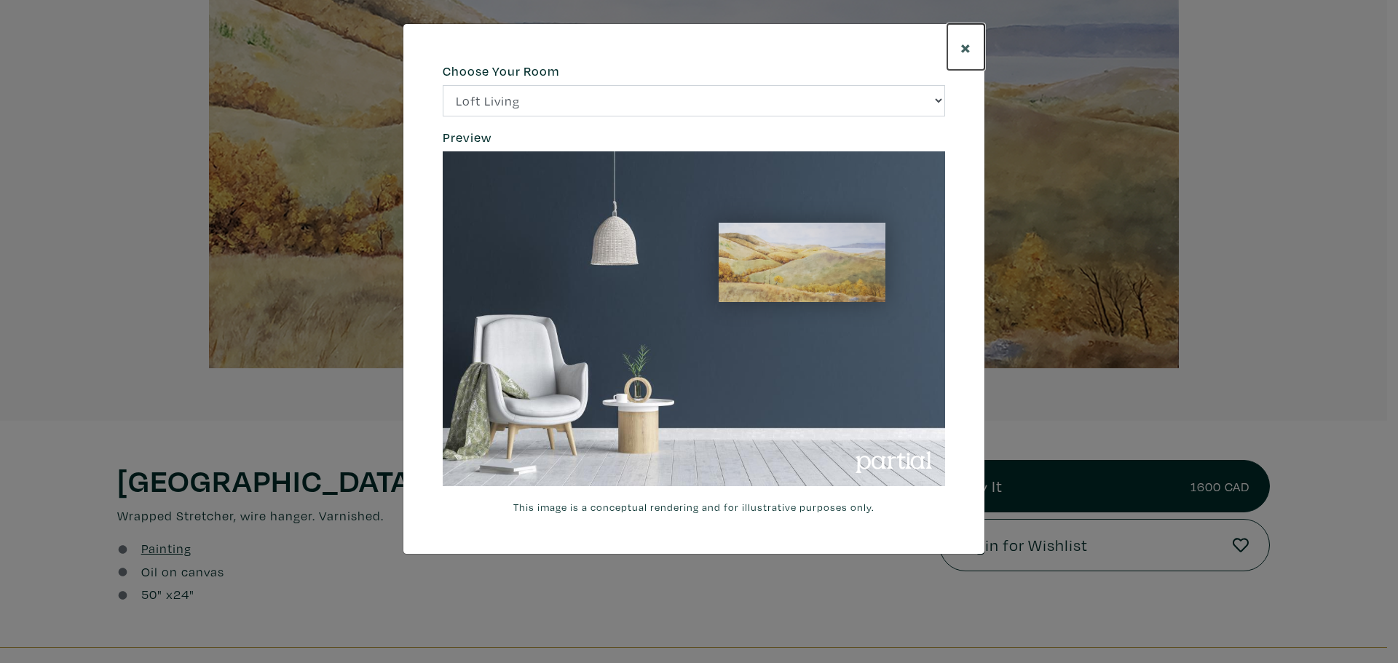
click at [971, 54] on span "×" at bounding box center [965, 46] width 11 height 25
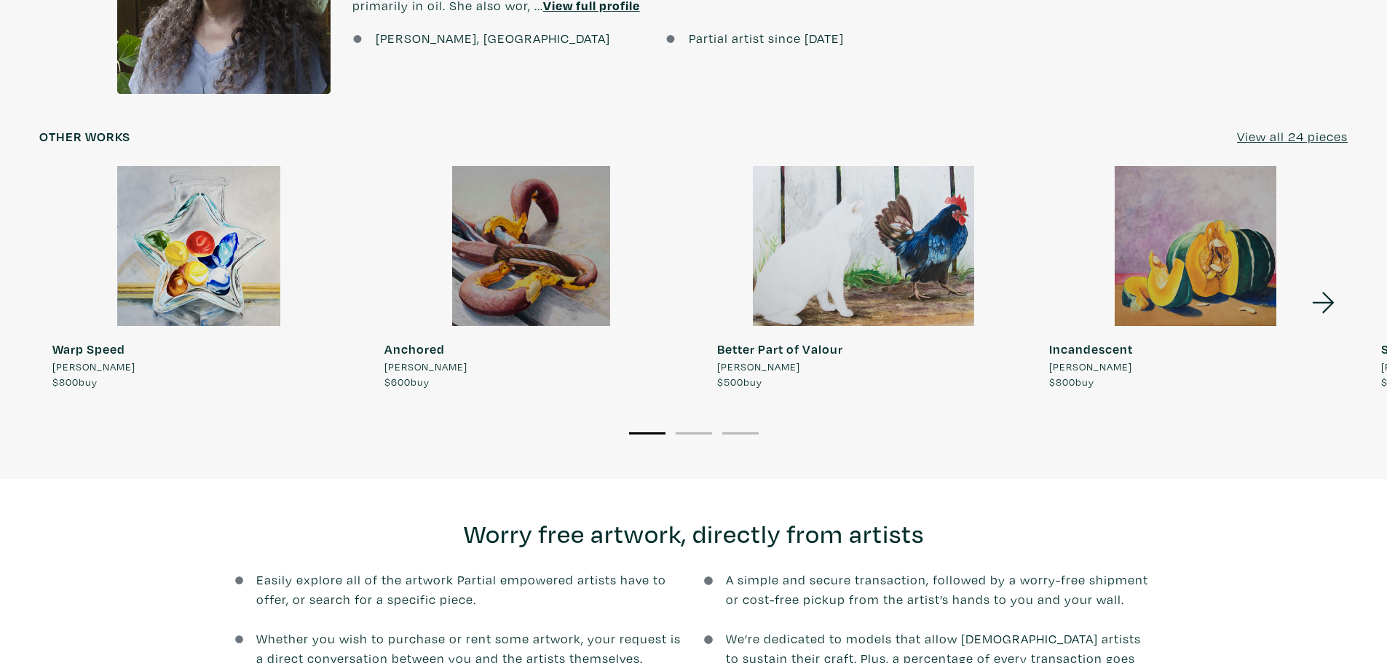
scroll to position [1384, 0]
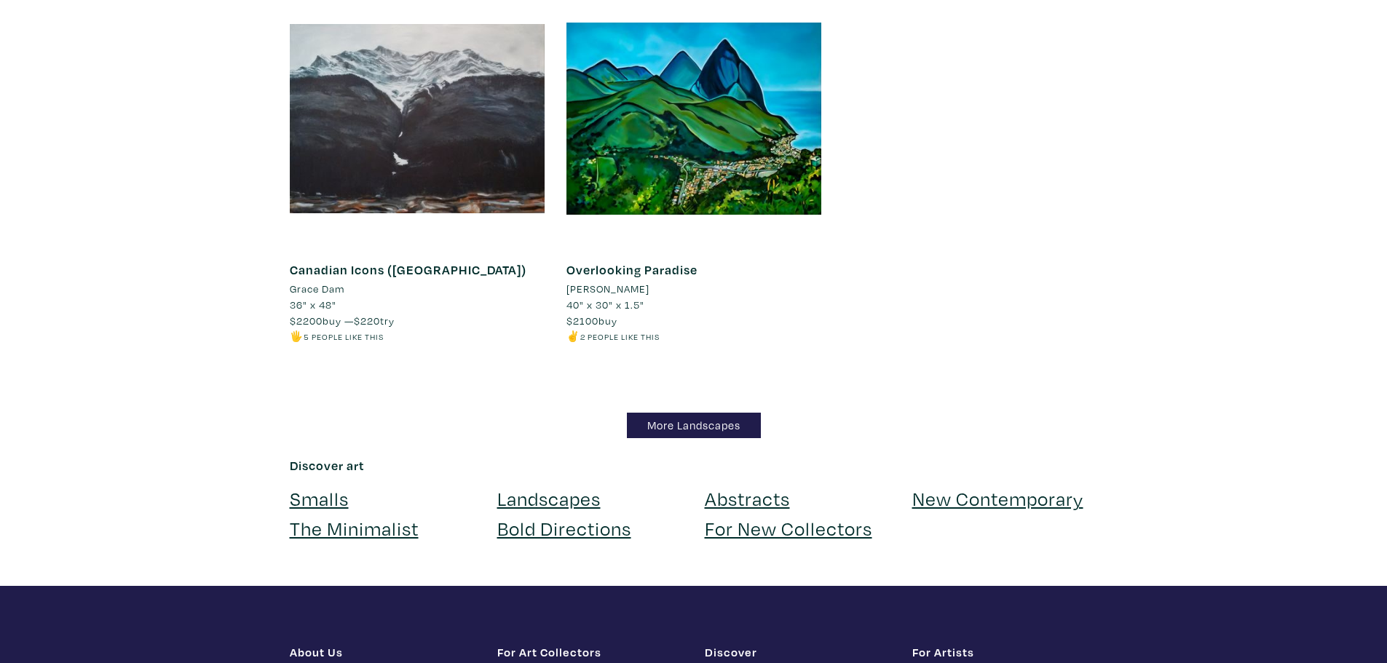
scroll to position [12468, 0]
